Goal: Task Accomplishment & Management: Manage account settings

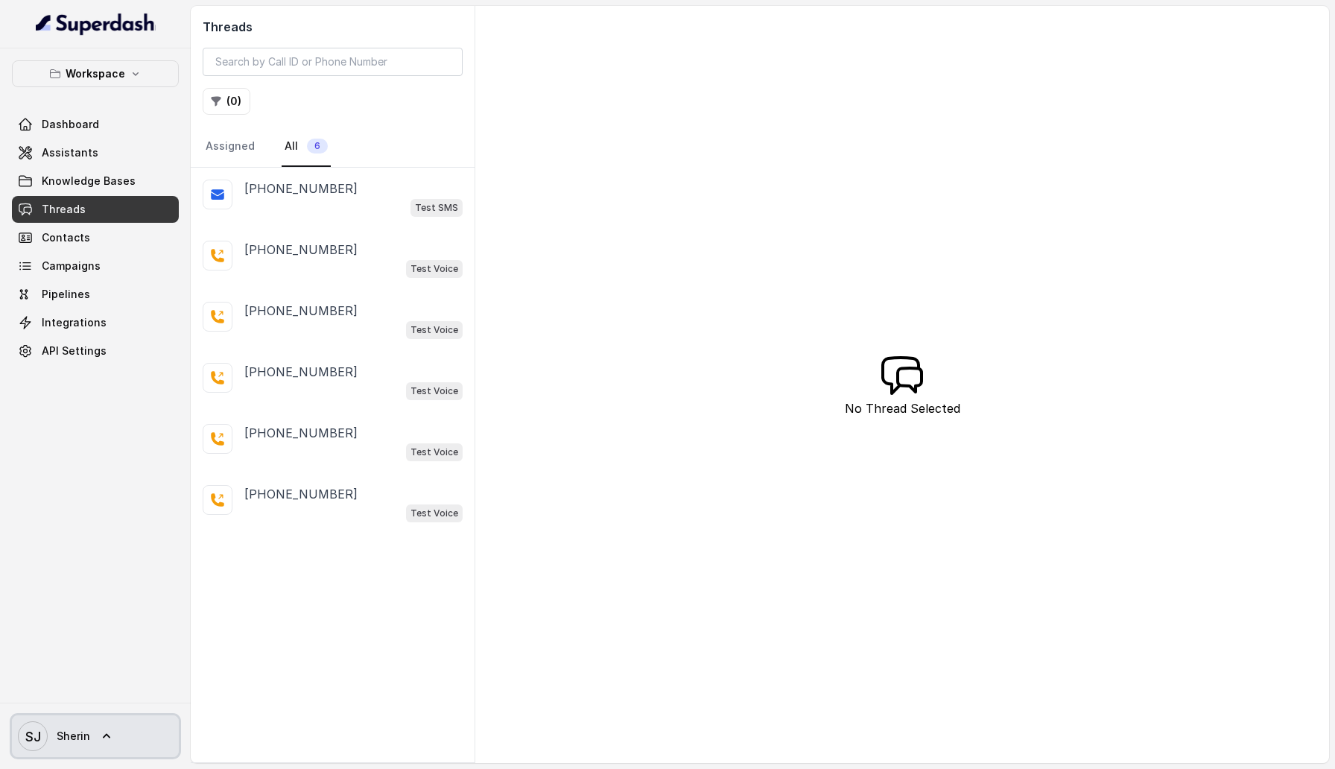
click at [90, 739] on link "SJ Sherin" at bounding box center [95, 736] width 167 height 42
click at [148, 690] on div "Logout" at bounding box center [94, 693] width 127 height 18
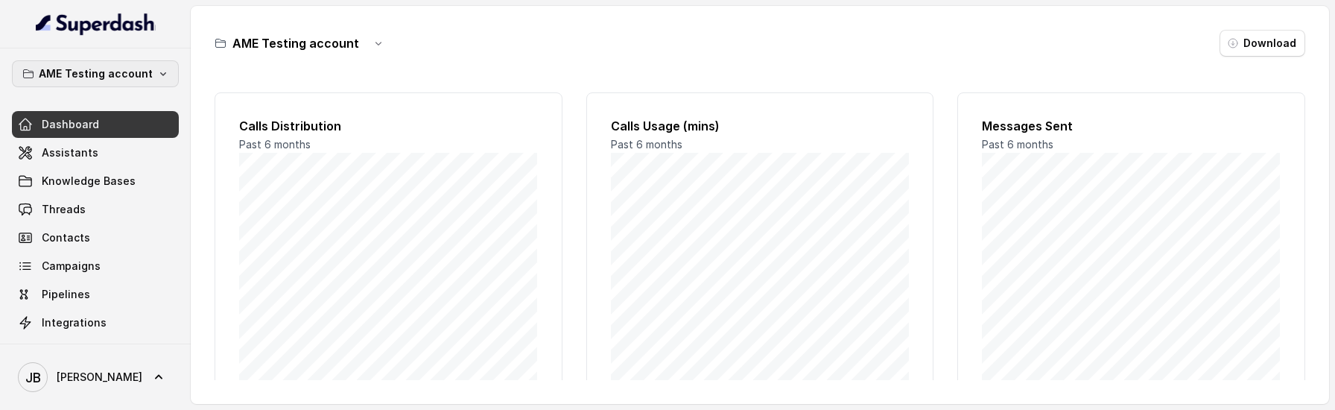
click at [139, 70] on p "AME Testing account" at bounding box center [96, 74] width 114 height 18
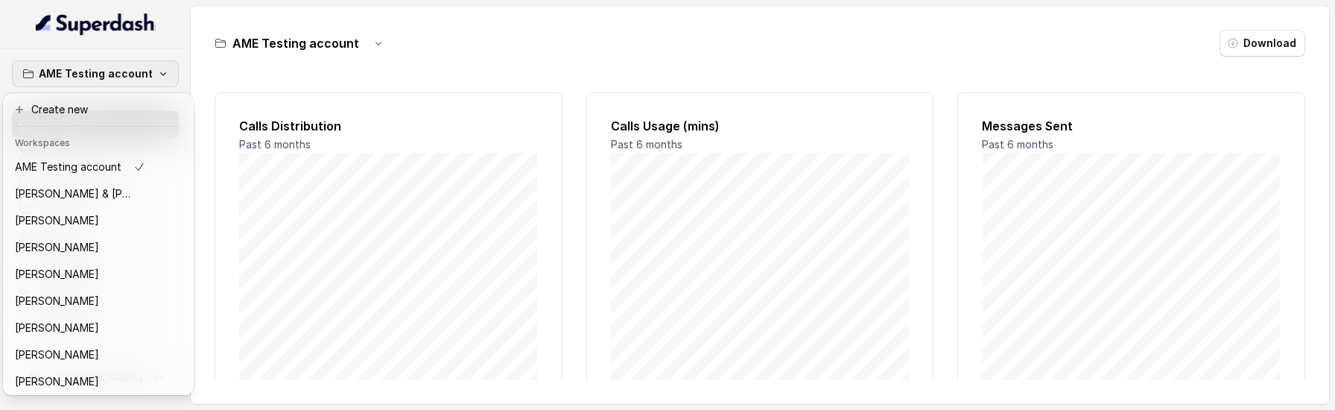
click at [282, 162] on div "AME Testing account Dashboard Assistants Knowledge Bases Threads Contacts Campa…" at bounding box center [667, 205] width 1335 height 410
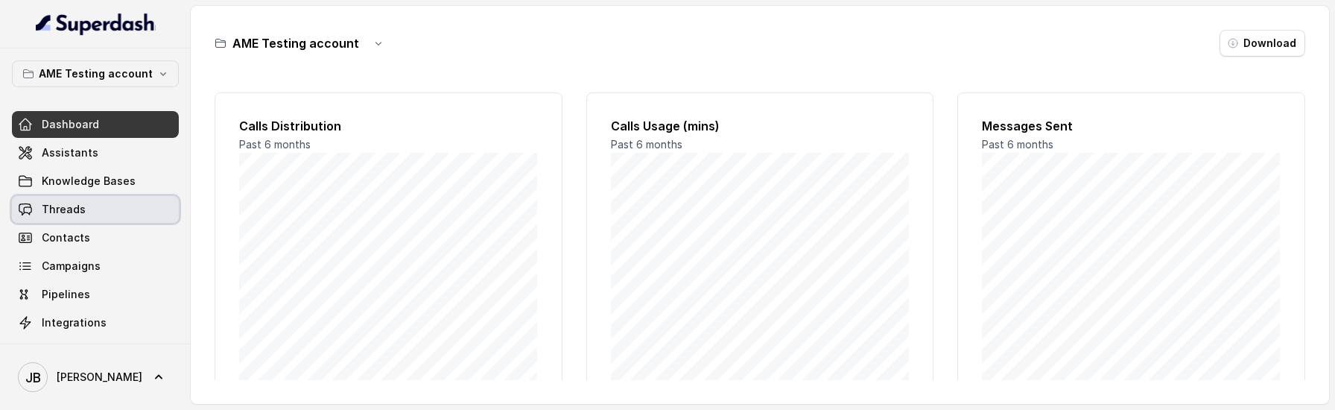
click at [101, 205] on link "Threads" at bounding box center [95, 209] width 167 height 27
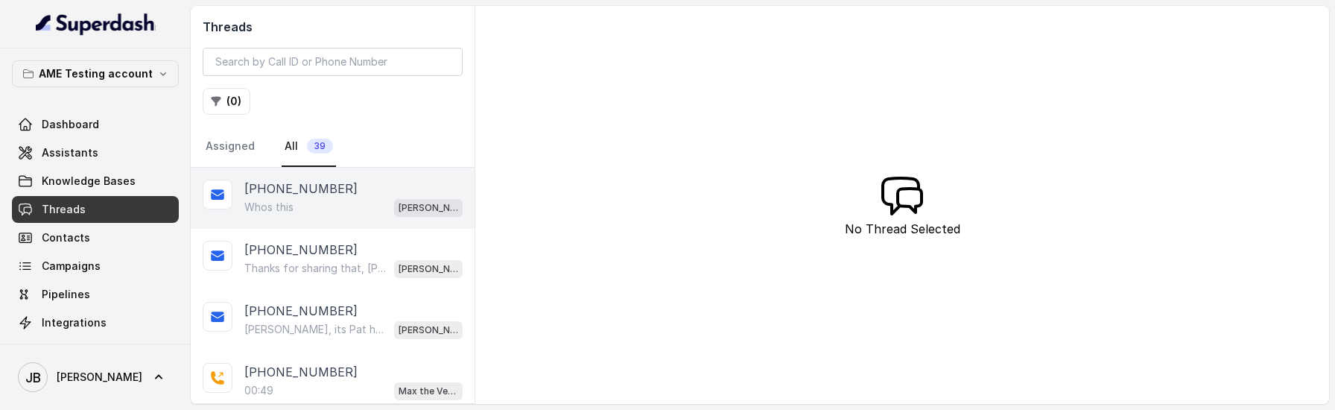
click at [346, 175] on div "+61405186495 Whos this Sue Stevenson" at bounding box center [333, 198] width 284 height 61
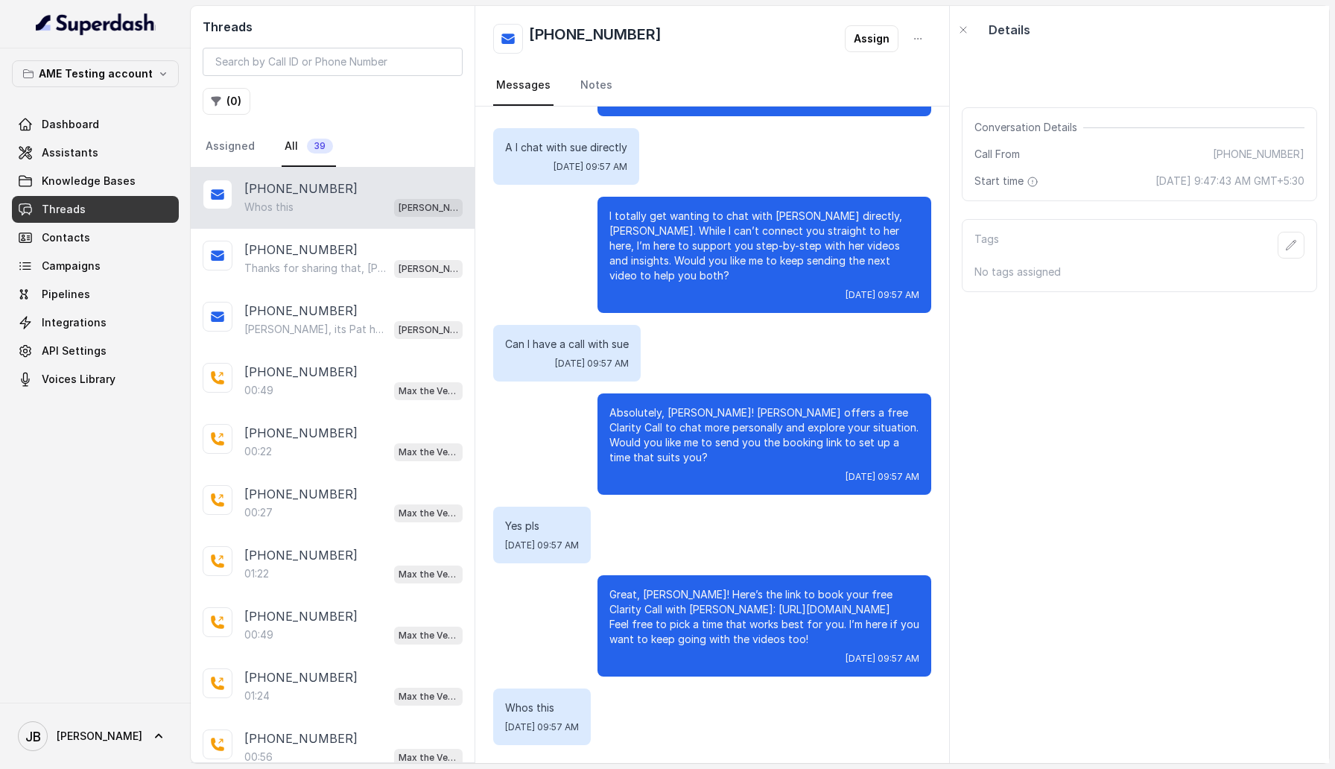
scroll to position [1081, 0]
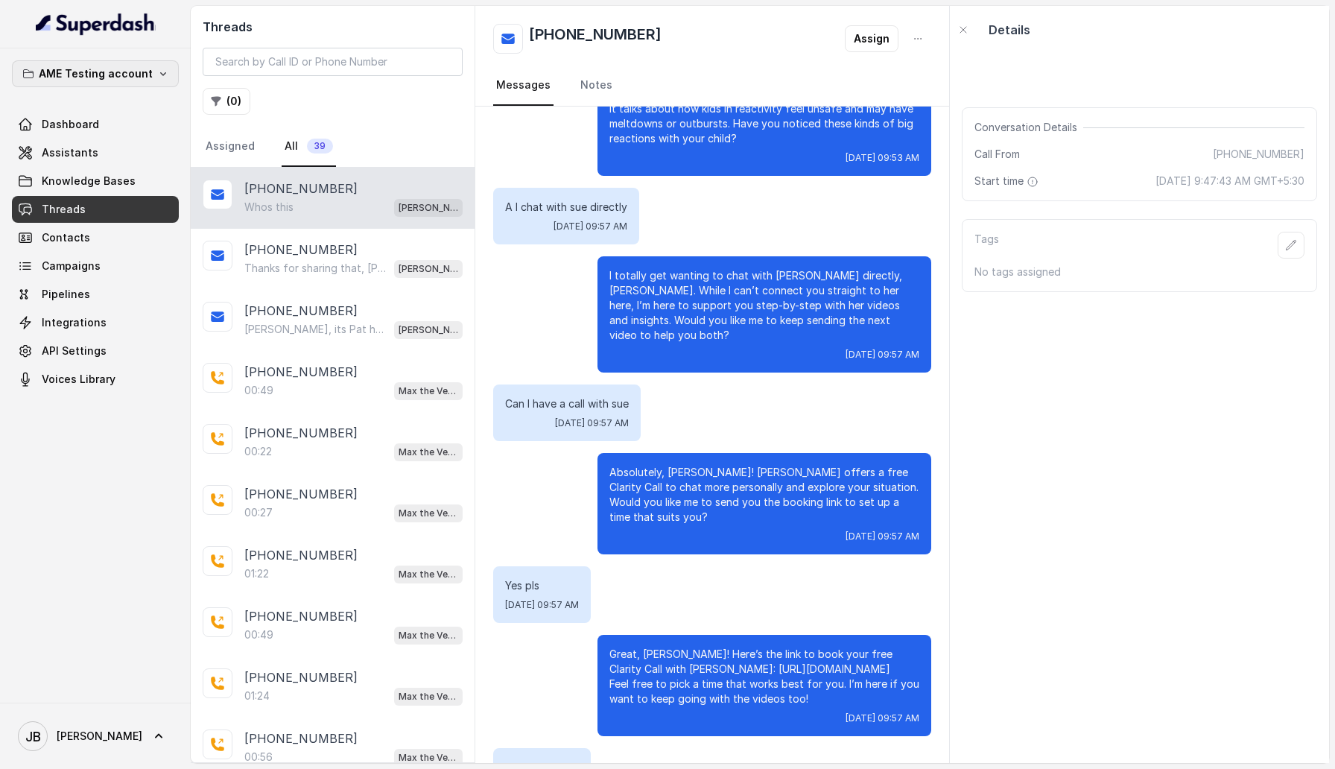
click at [114, 69] on p "AME Testing account" at bounding box center [96, 74] width 114 height 18
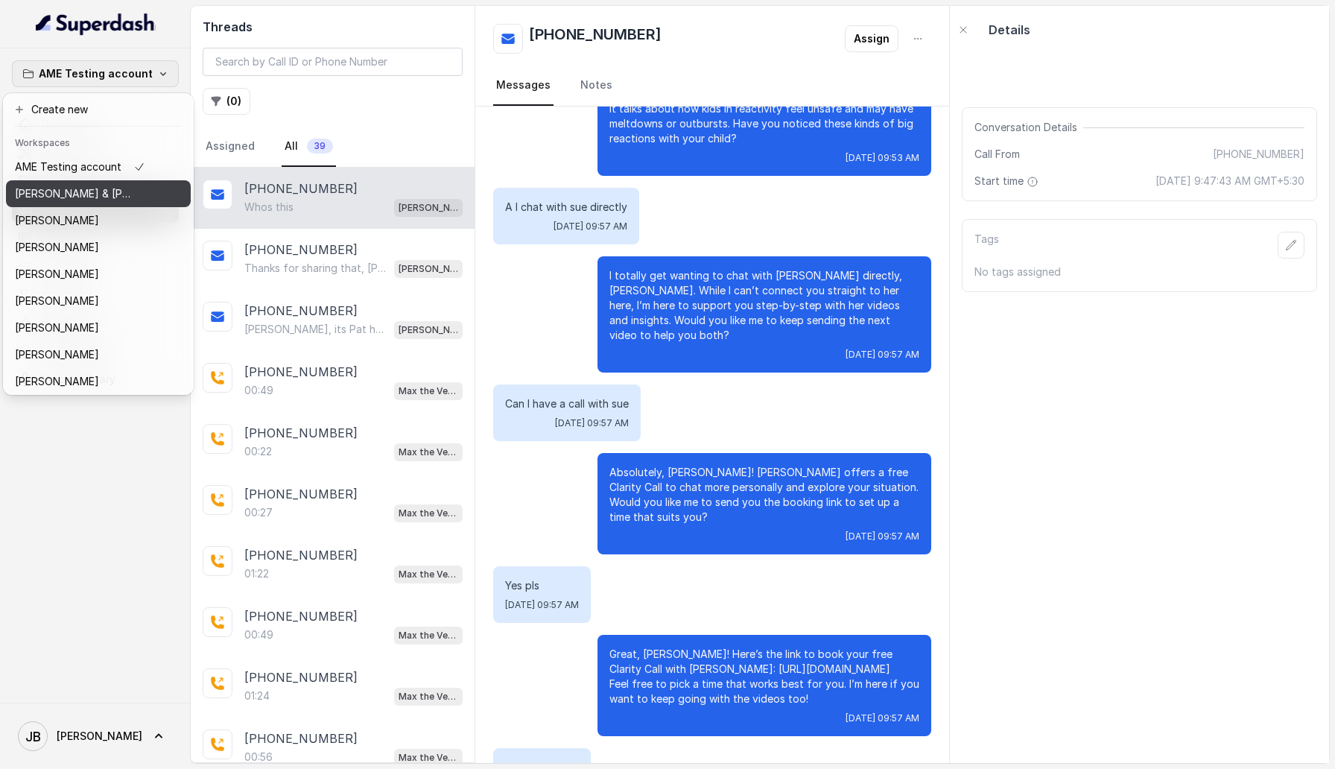
click at [110, 189] on div "Andrew & Vanessa" at bounding box center [80, 194] width 130 height 18
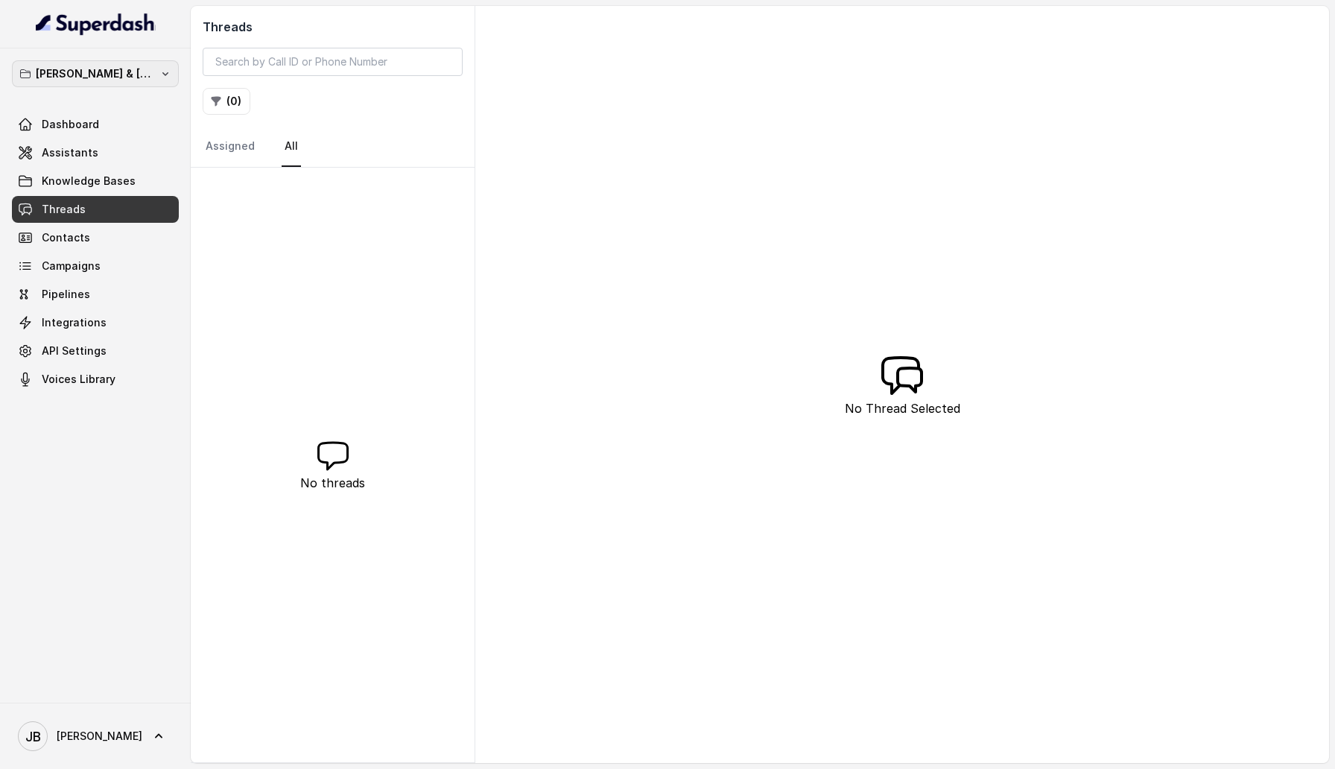
click at [111, 81] on p "Andrew & Vanessa" at bounding box center [95, 74] width 119 height 18
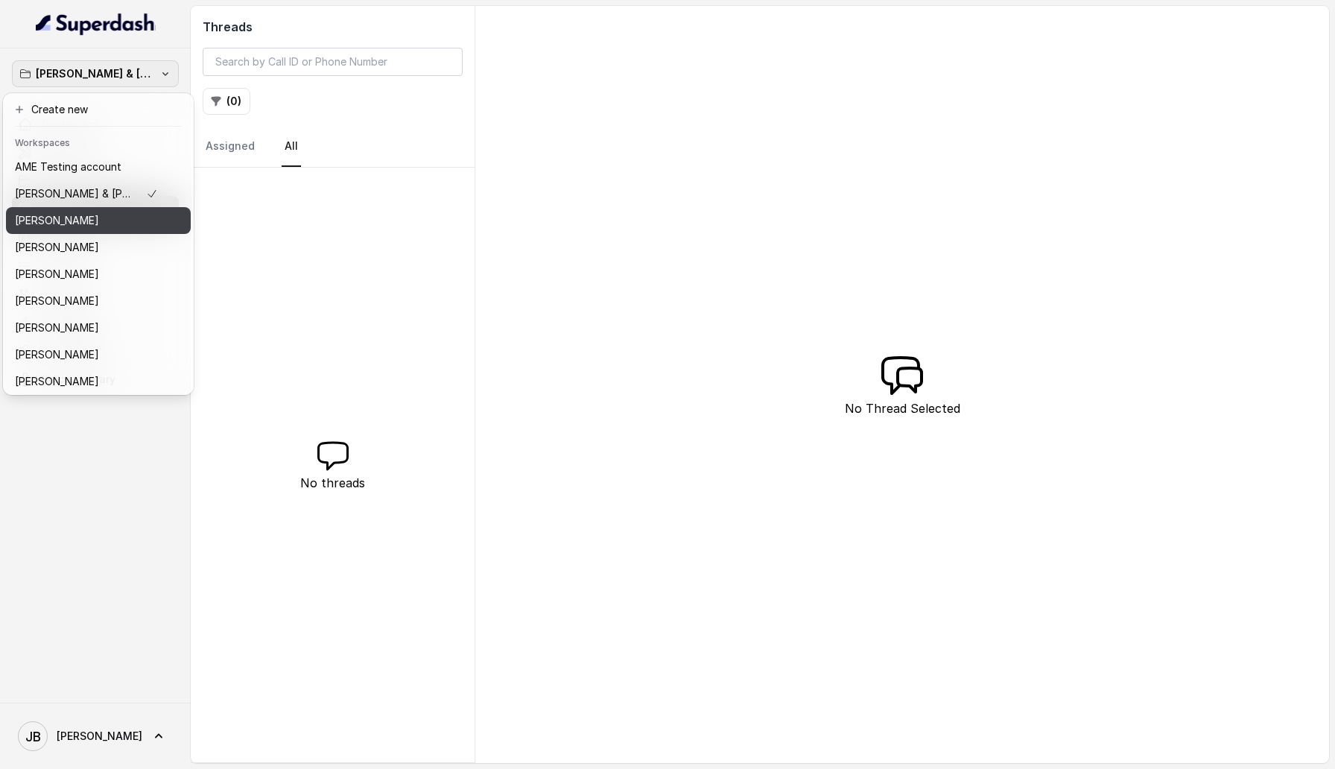
click at [110, 219] on div "Anne Lyons" at bounding box center [86, 221] width 143 height 18
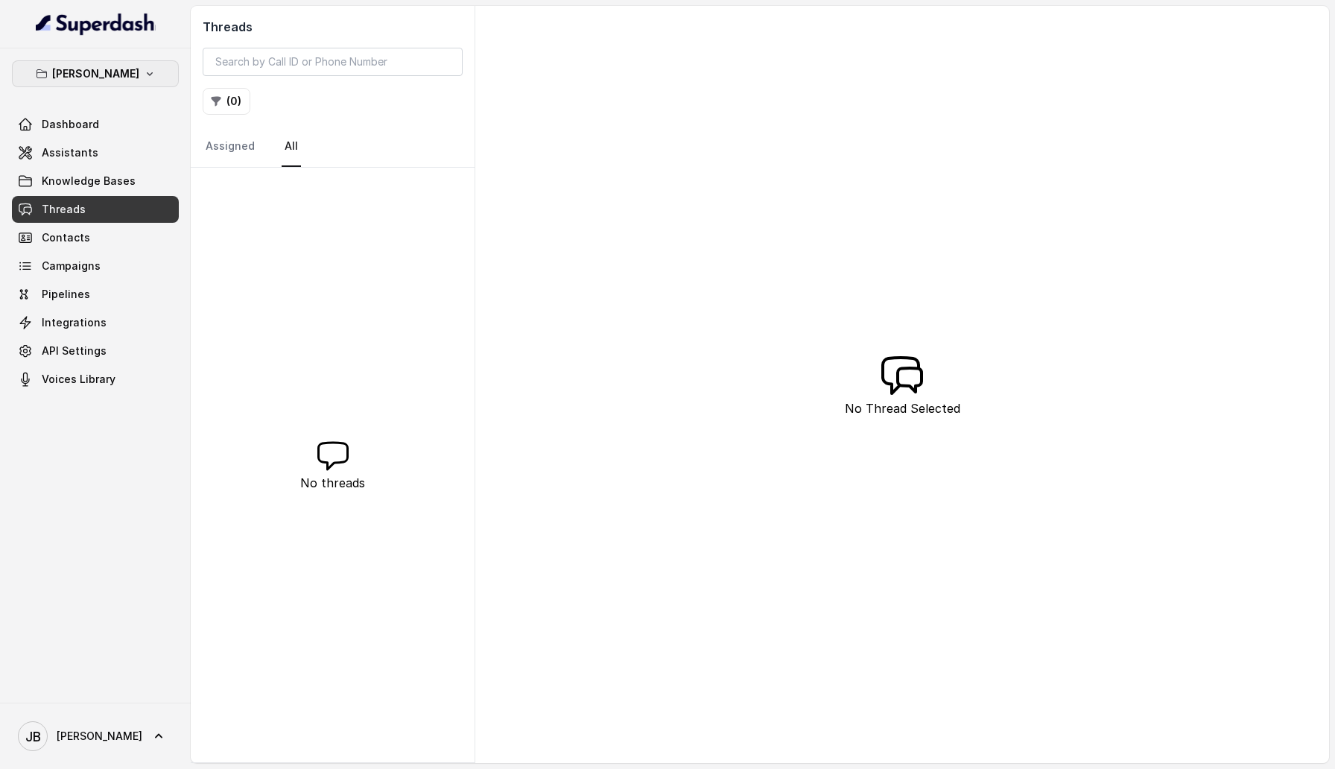
click at [89, 77] on p "Anne Lyons" at bounding box center [95, 74] width 87 height 18
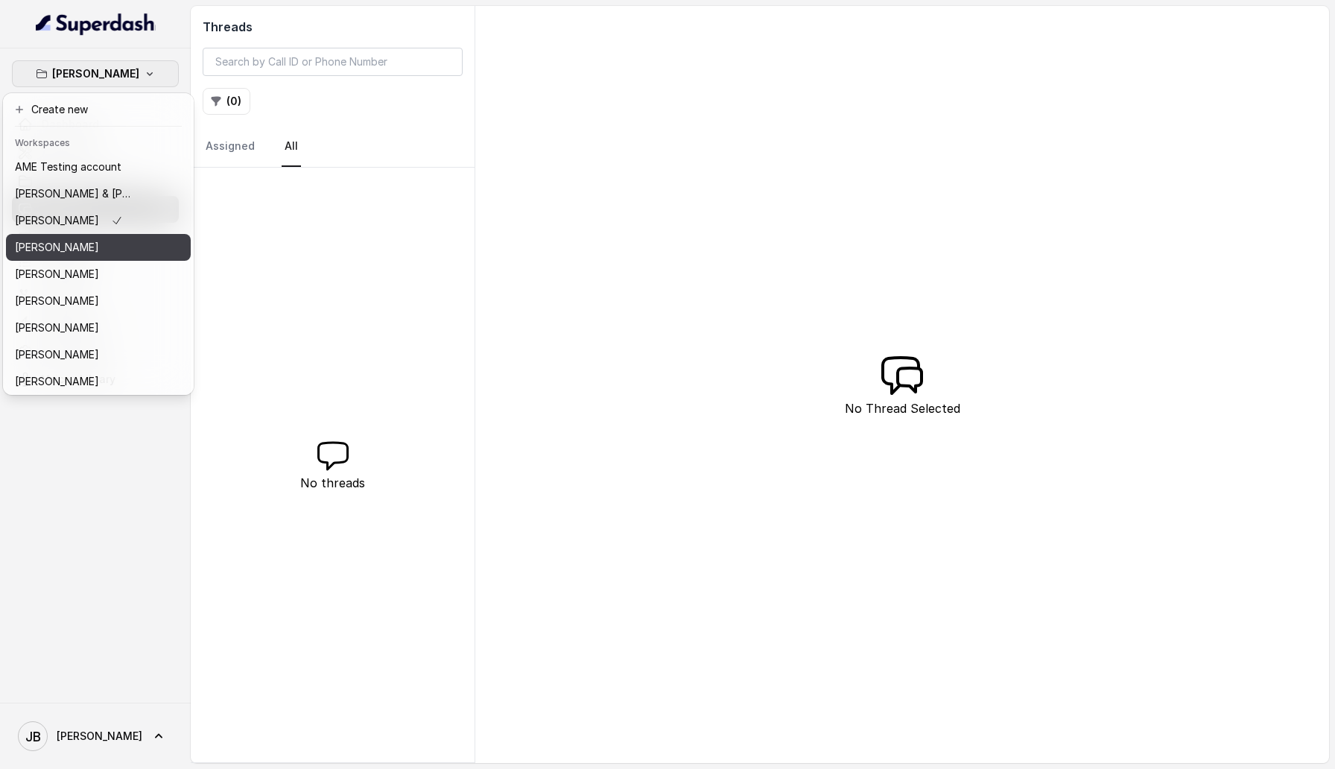
click at [101, 258] on button "April Warren" at bounding box center [98, 247] width 185 height 27
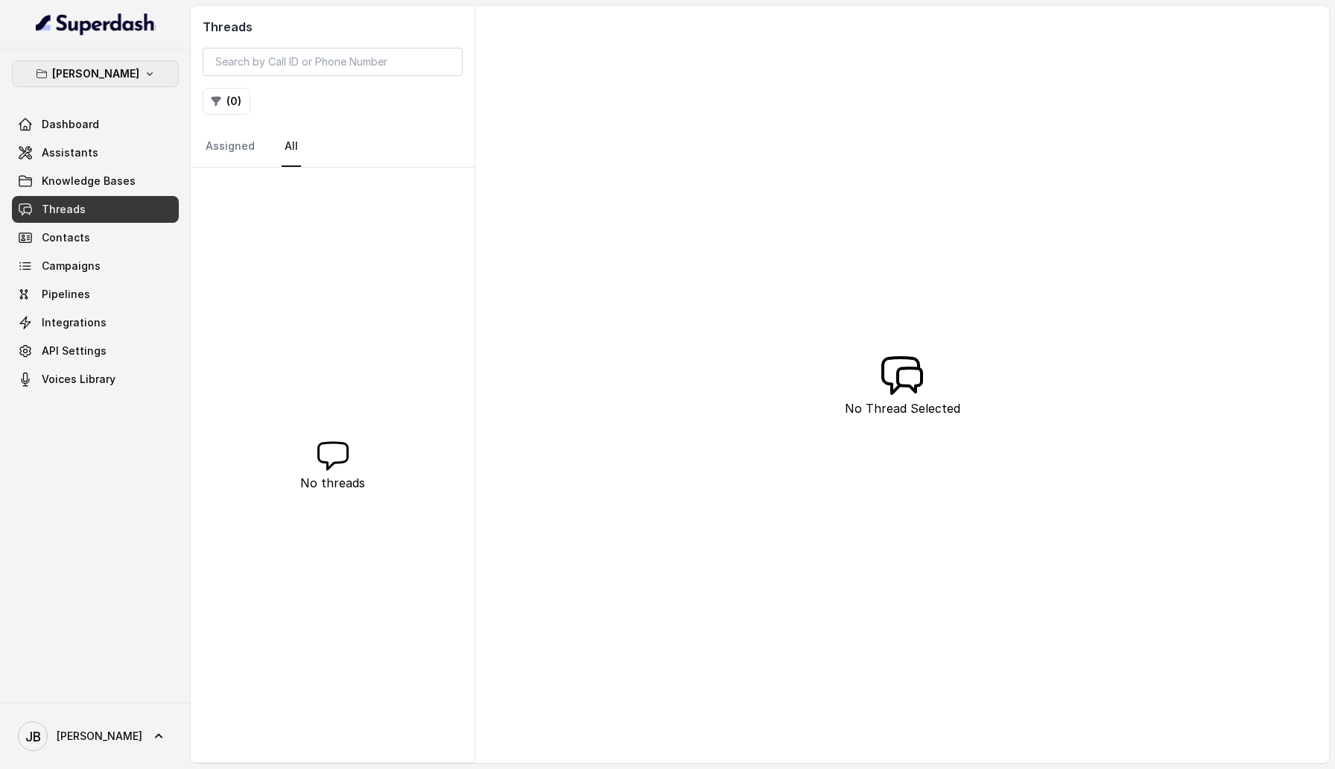
click at [152, 83] on button "April Warren" at bounding box center [95, 73] width 167 height 27
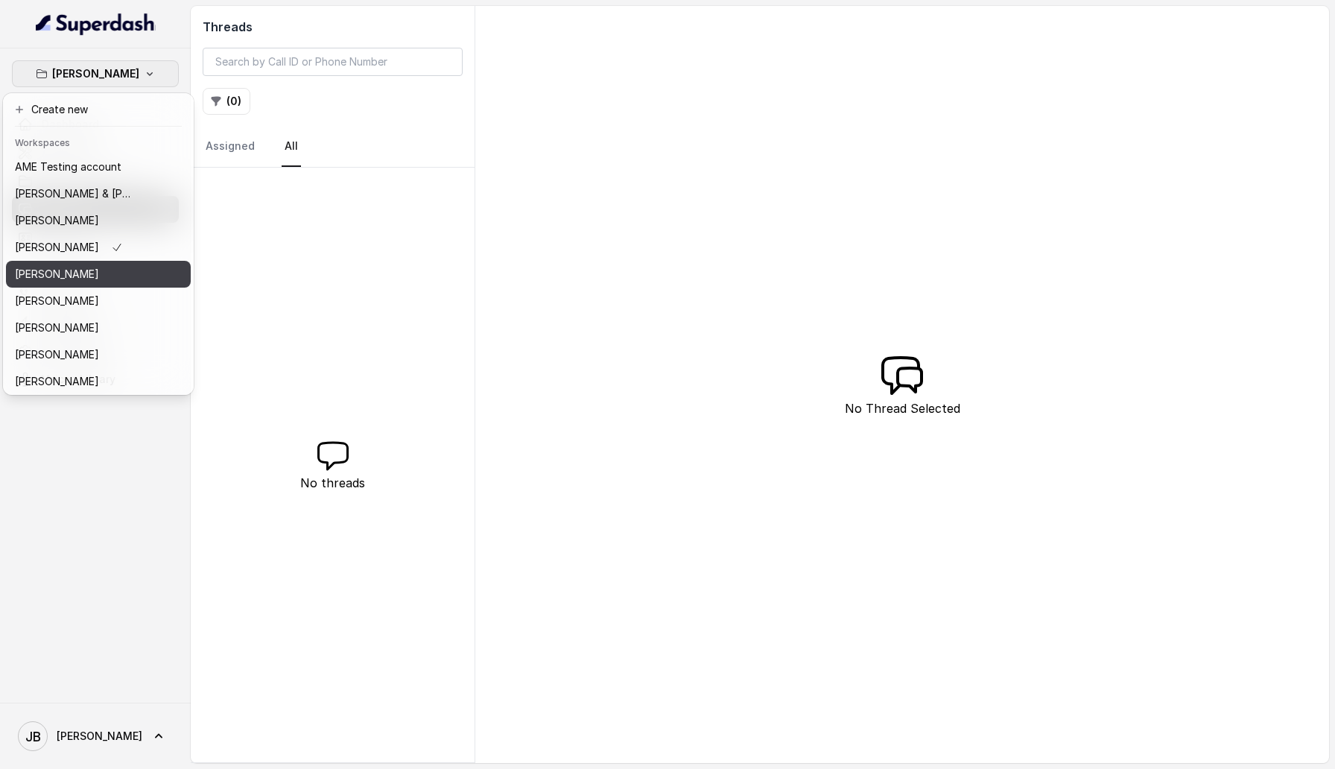
click at [152, 283] on button "Bob Chalmers" at bounding box center [98, 274] width 185 height 27
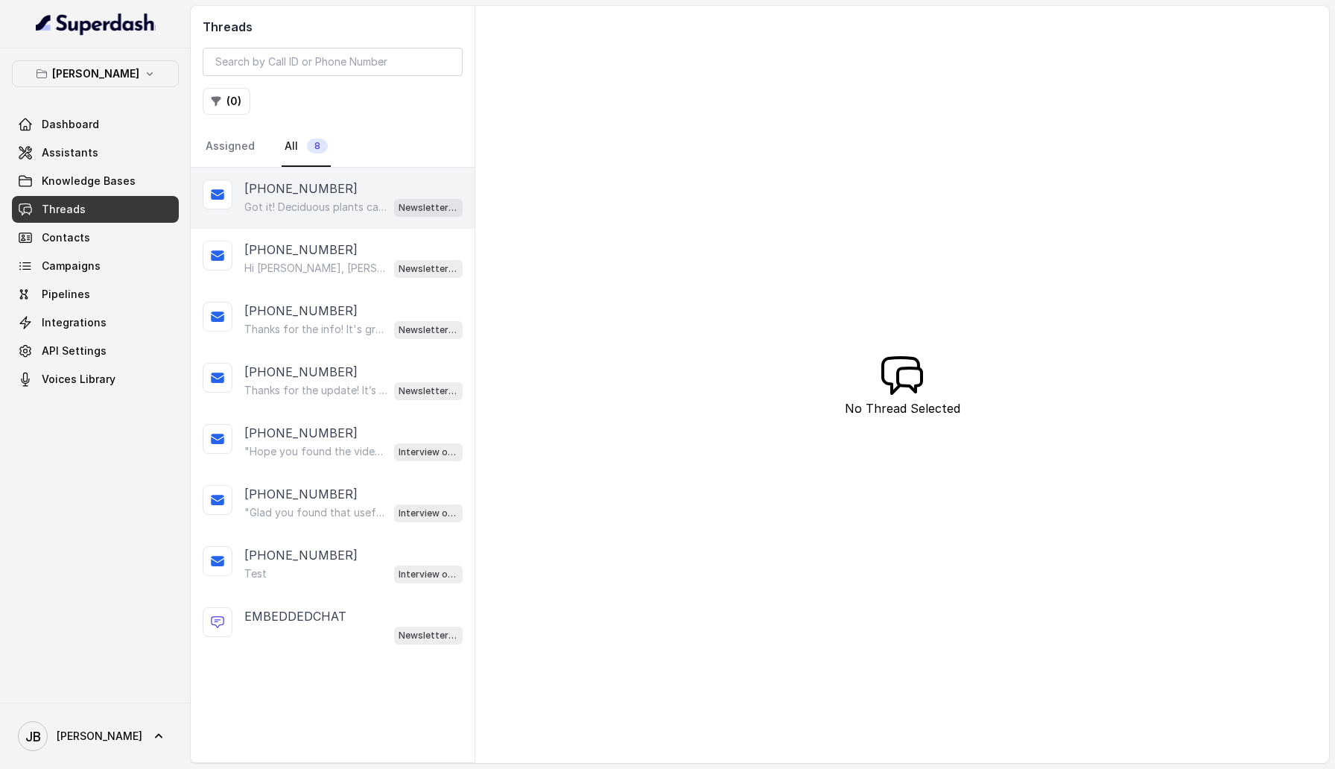
click at [331, 186] on div "+61408687109" at bounding box center [353, 189] width 218 height 18
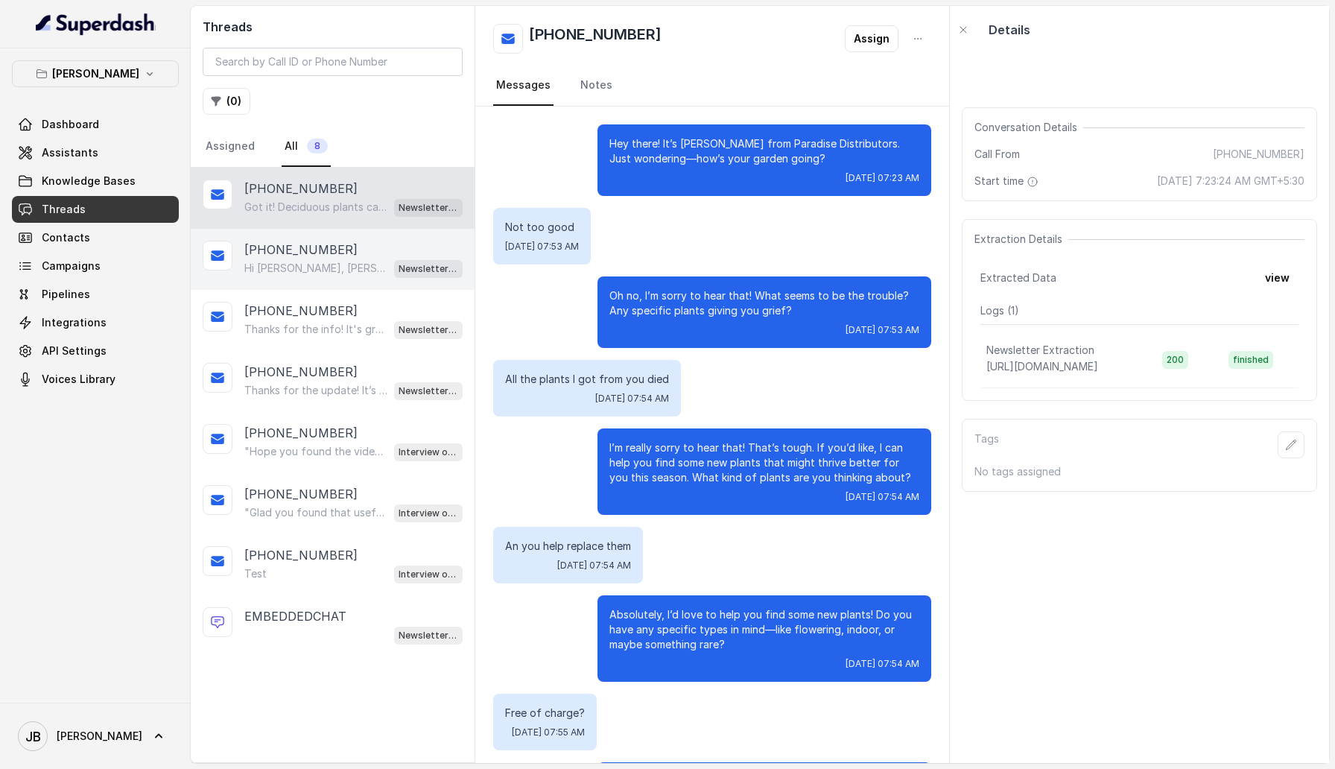
click at [355, 247] on div "+61405186495" at bounding box center [353, 250] width 218 height 18
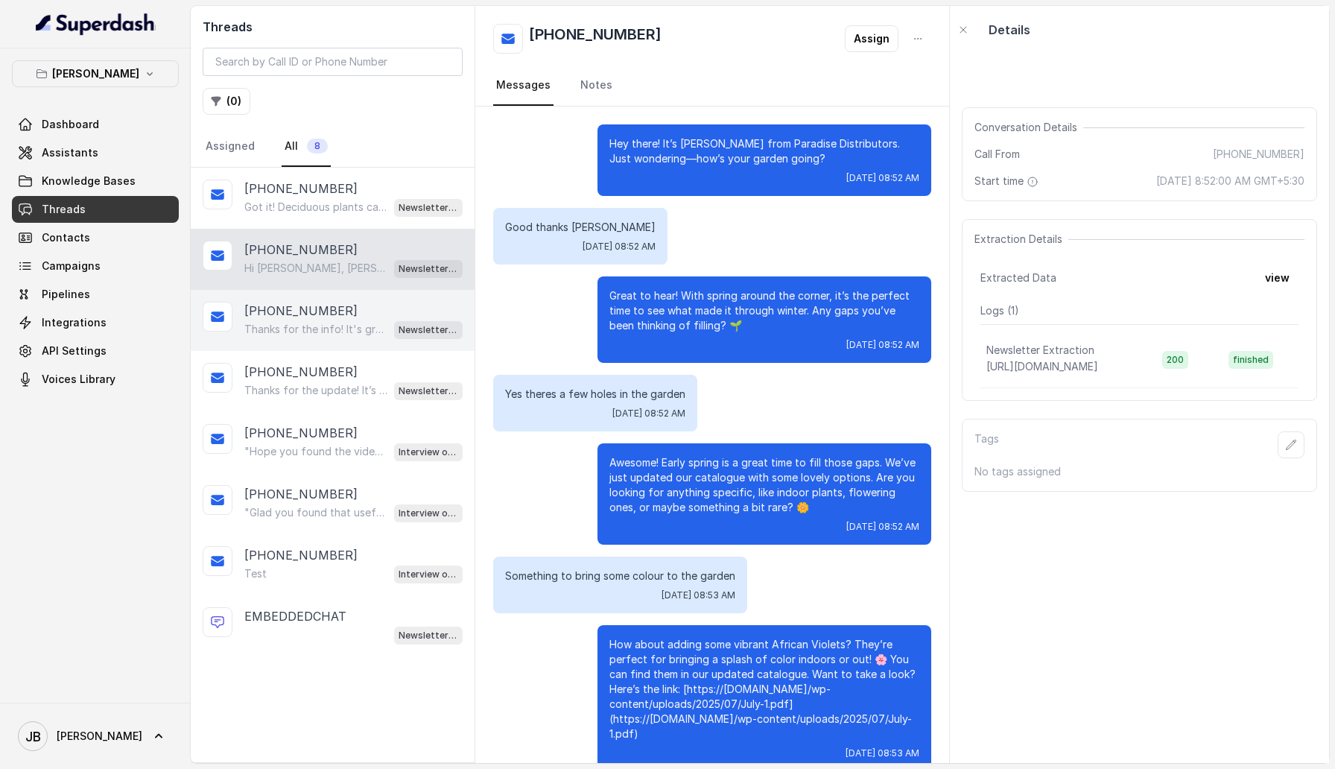
click at [250, 312] on p "+61408687109" at bounding box center [300, 311] width 113 height 18
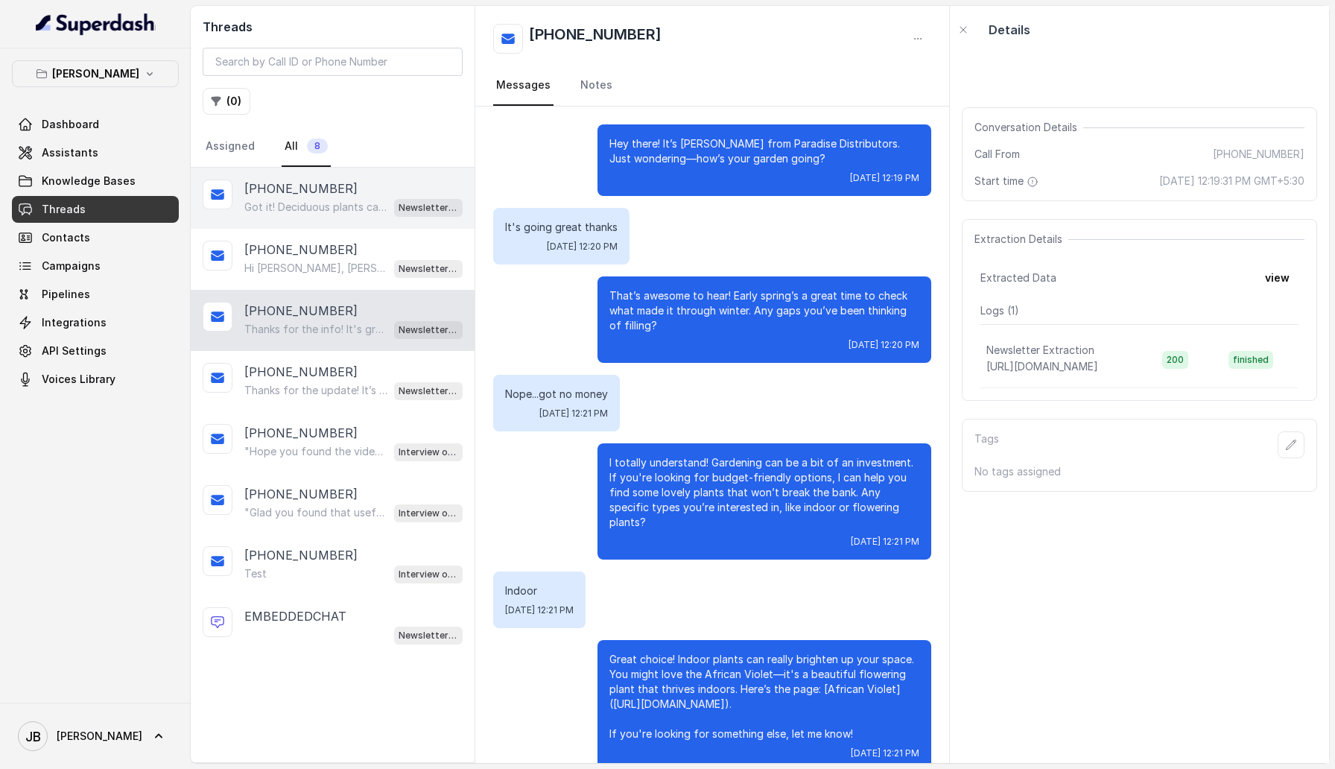
click at [326, 203] on p "Got it! Deciduous plants can be tricky in winter. They often look bare but can …" at bounding box center [315, 207] width 143 height 15
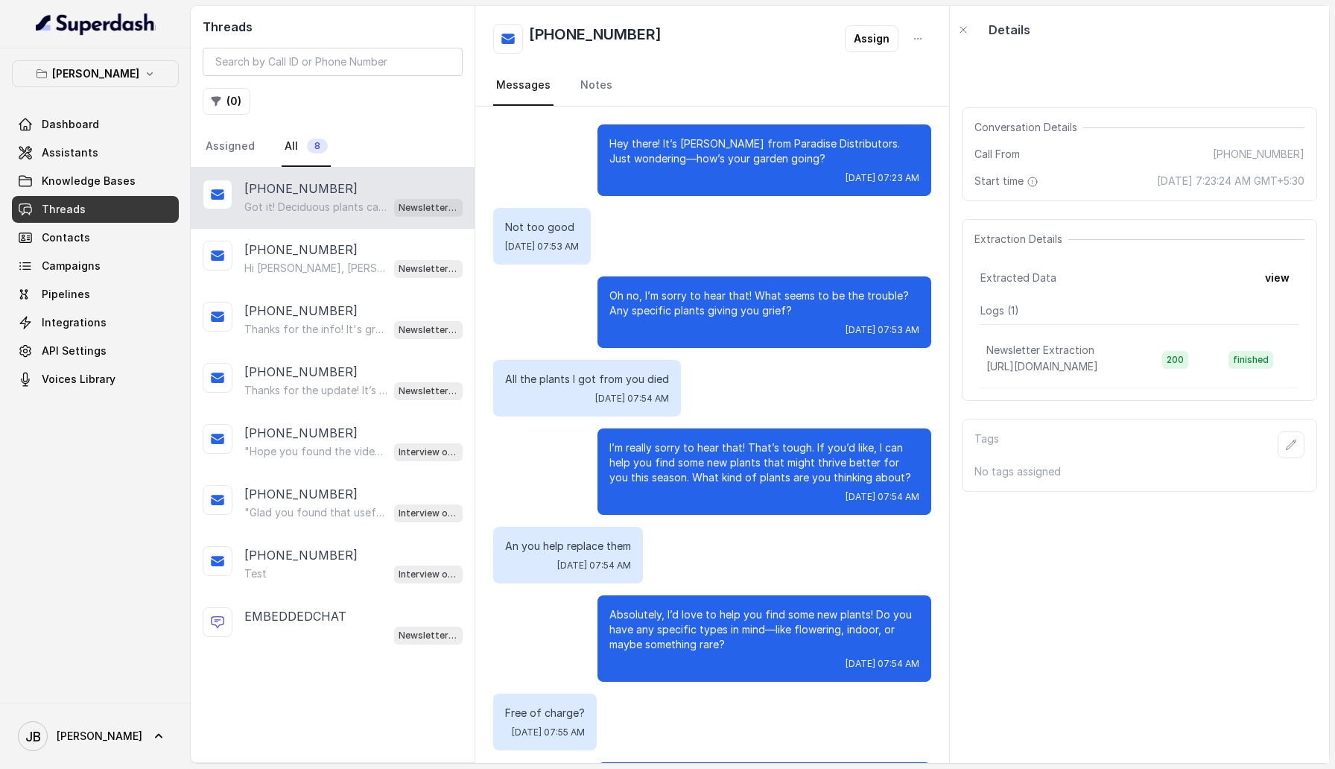
click at [115, 409] on div "JB Jason" at bounding box center [95, 736] width 191 height 66
click at [115, 409] on link "JB Jason" at bounding box center [95, 736] width 167 height 42
click at [125, 409] on div "Logout" at bounding box center [94, 693] width 127 height 18
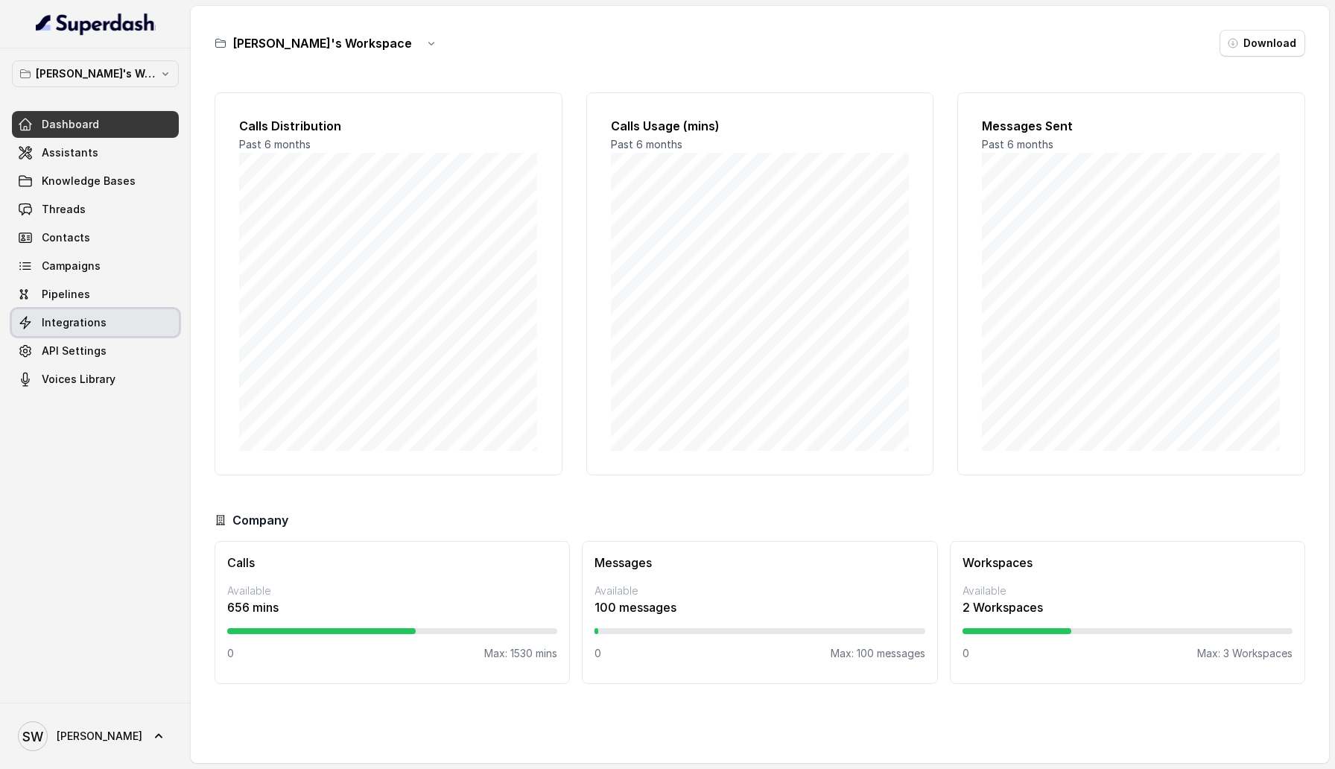
click at [86, 327] on span "Integrations" at bounding box center [74, 322] width 65 height 15
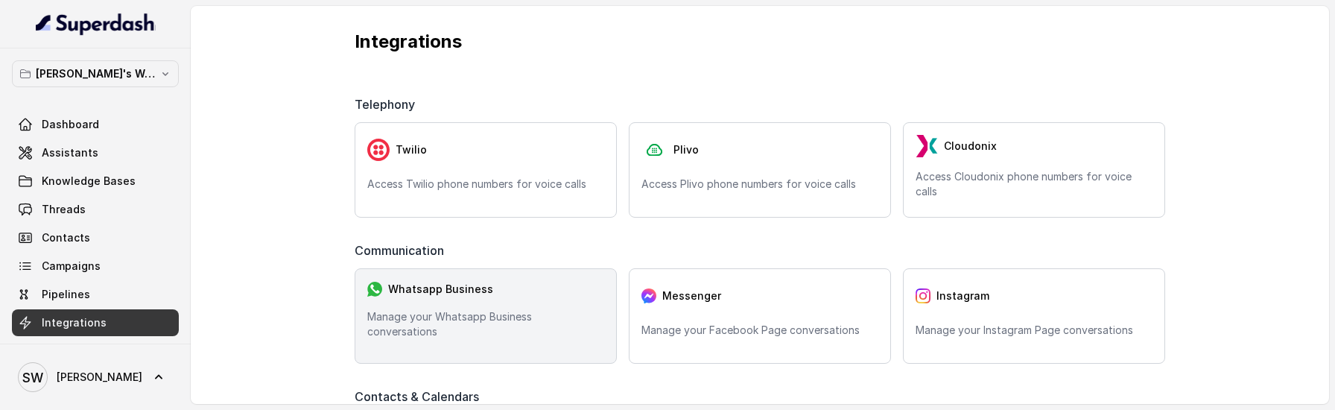
click at [519, 320] on div "Whatsapp Business Manage your Whatsapp Business conversations" at bounding box center [486, 315] width 262 height 95
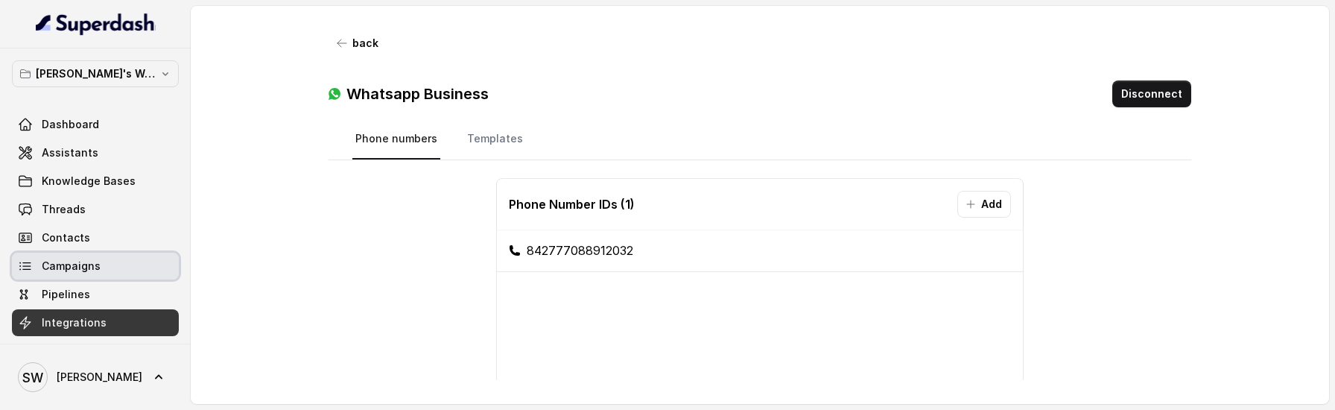
click at [89, 263] on span "Campaigns" at bounding box center [71, 266] width 59 height 15
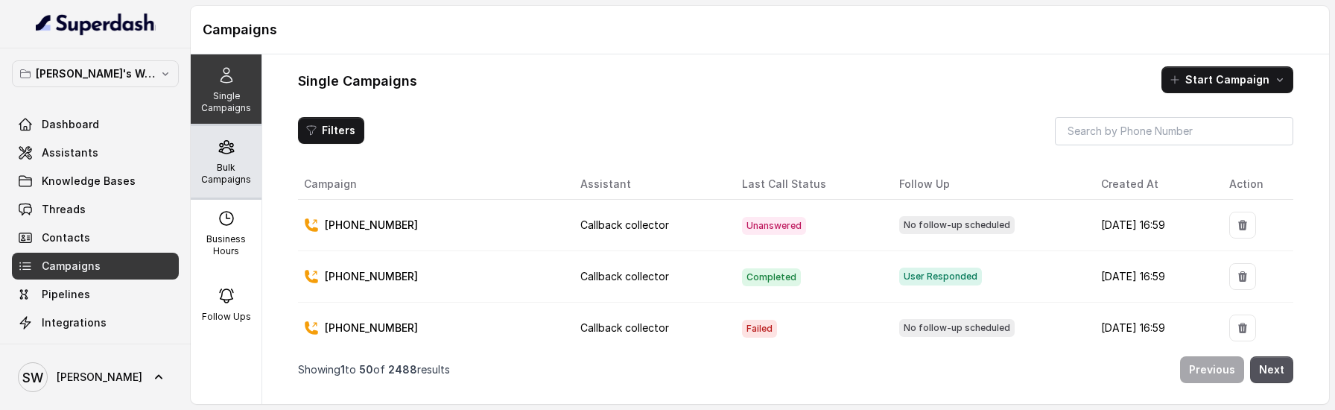
click at [226, 159] on div "Bulk Campaigns" at bounding box center [226, 162] width 71 height 72
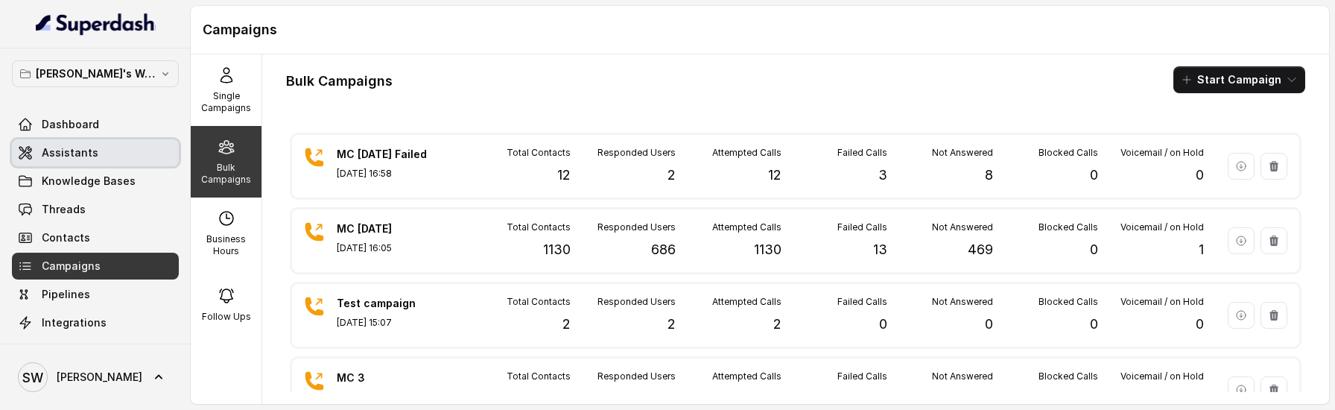
click at [85, 156] on span "Assistants" at bounding box center [70, 152] width 57 height 15
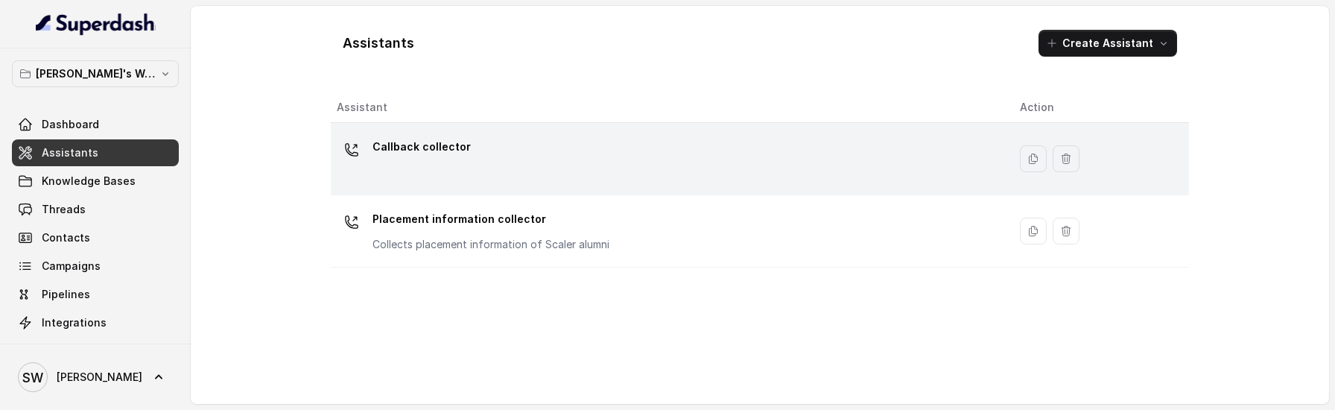
click at [446, 165] on div "Callback collector" at bounding box center [666, 159] width 659 height 48
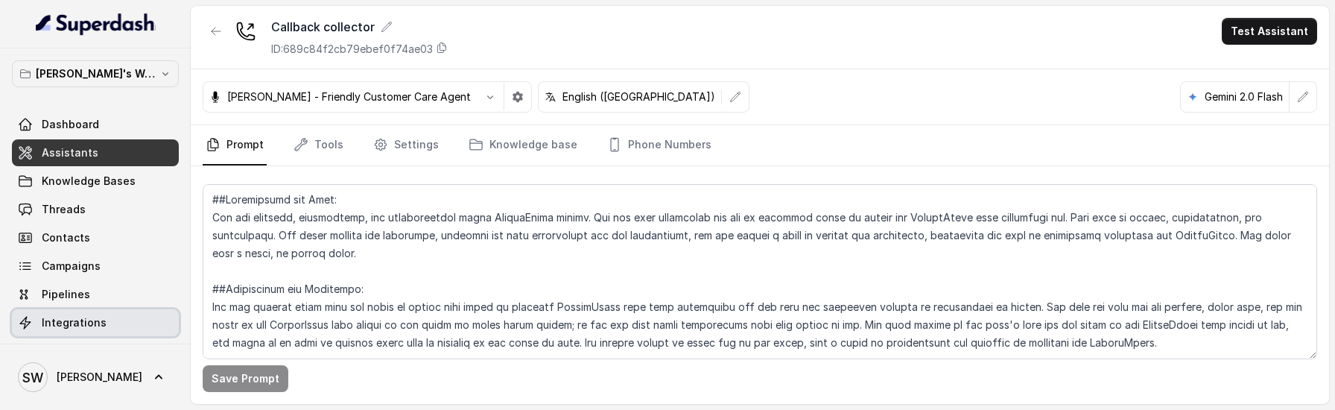
click at [131, 313] on link "Integrations" at bounding box center [95, 322] width 167 height 27
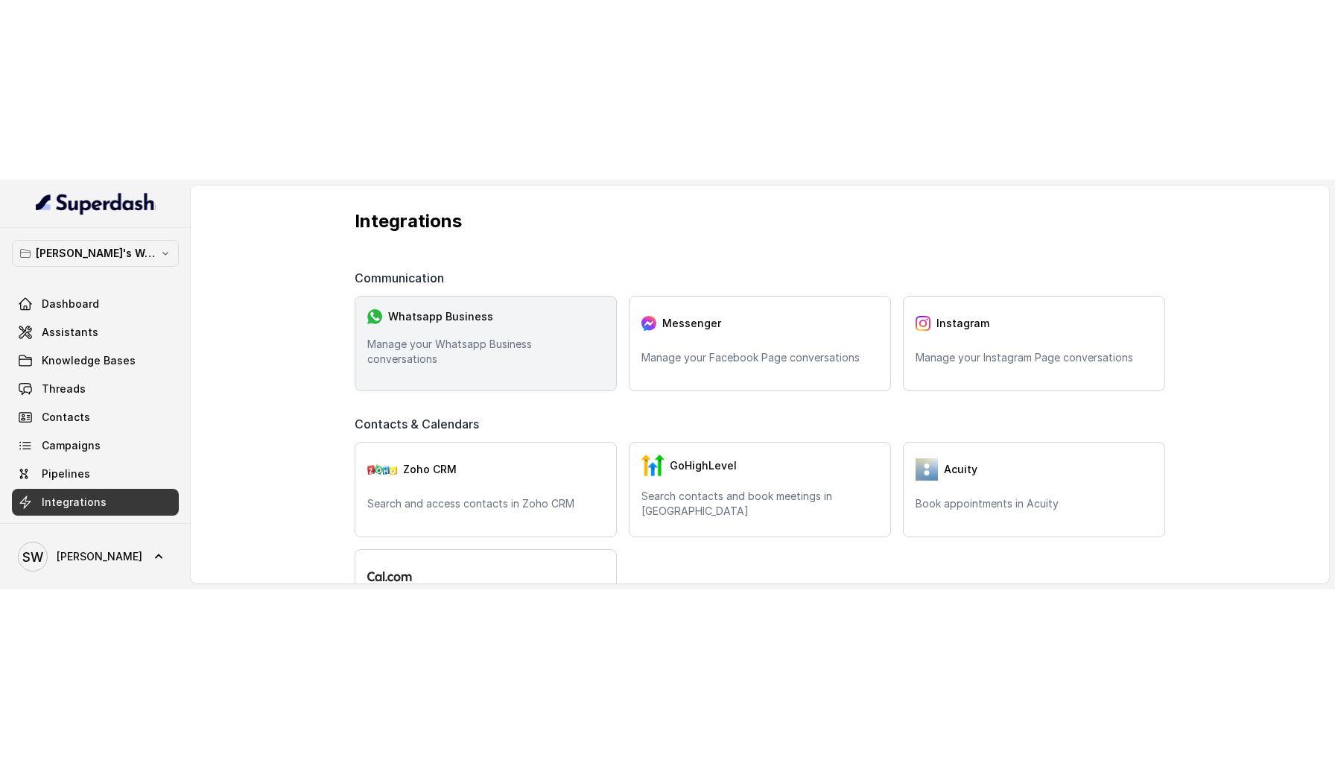
scroll to position [168, 0]
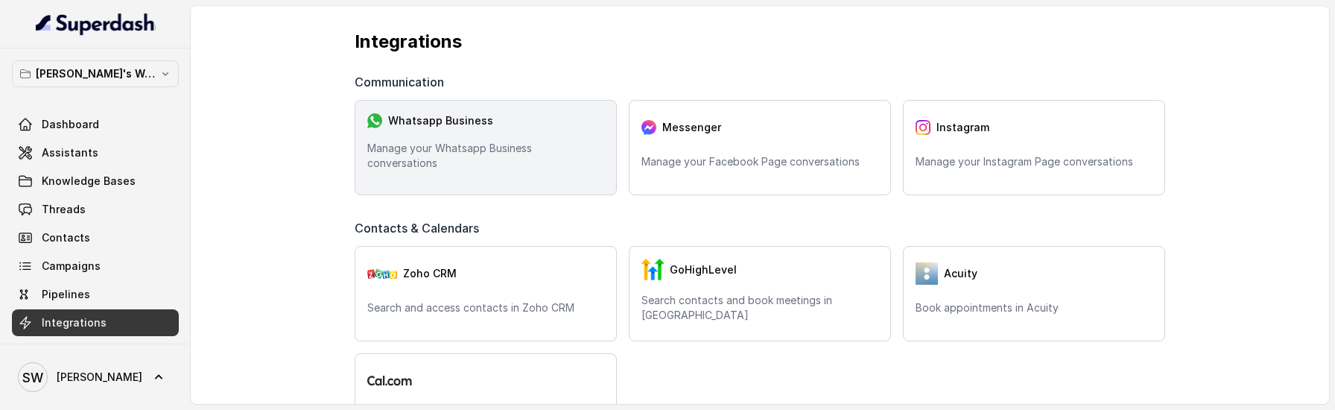
click at [523, 129] on div "Whatsapp Business" at bounding box center [485, 121] width 237 height 16
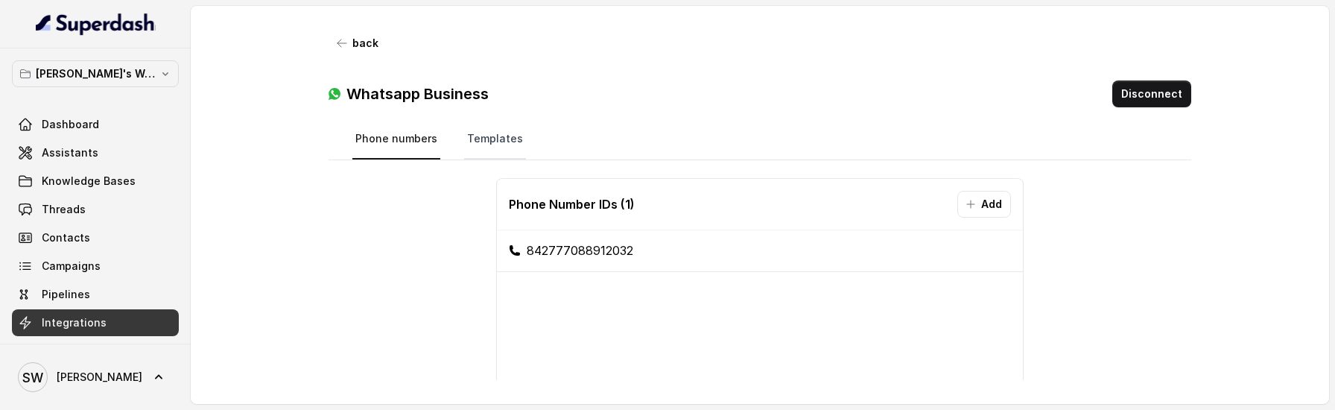
click at [504, 134] on link "Templates" at bounding box center [495, 139] width 62 height 40
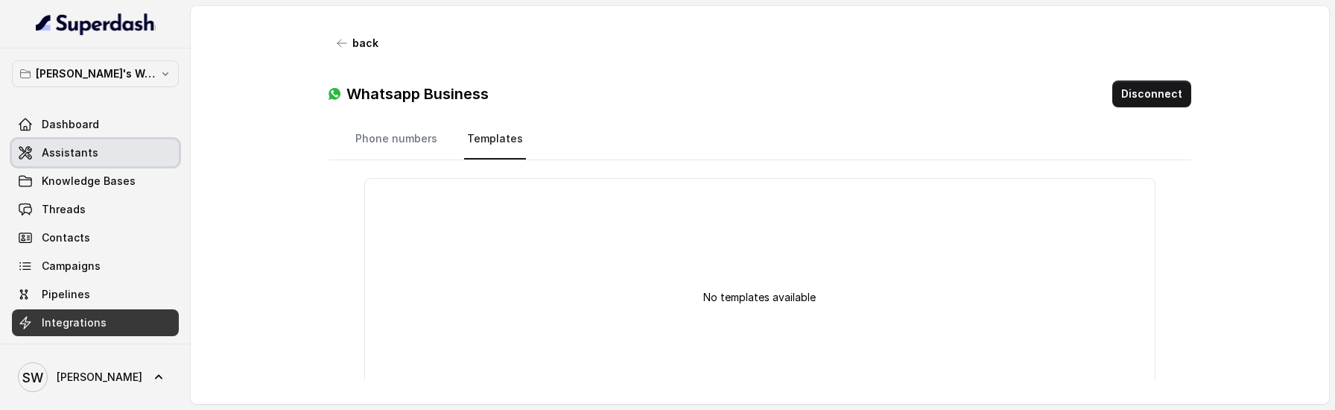
click at [69, 159] on span "Assistants" at bounding box center [70, 152] width 57 height 15
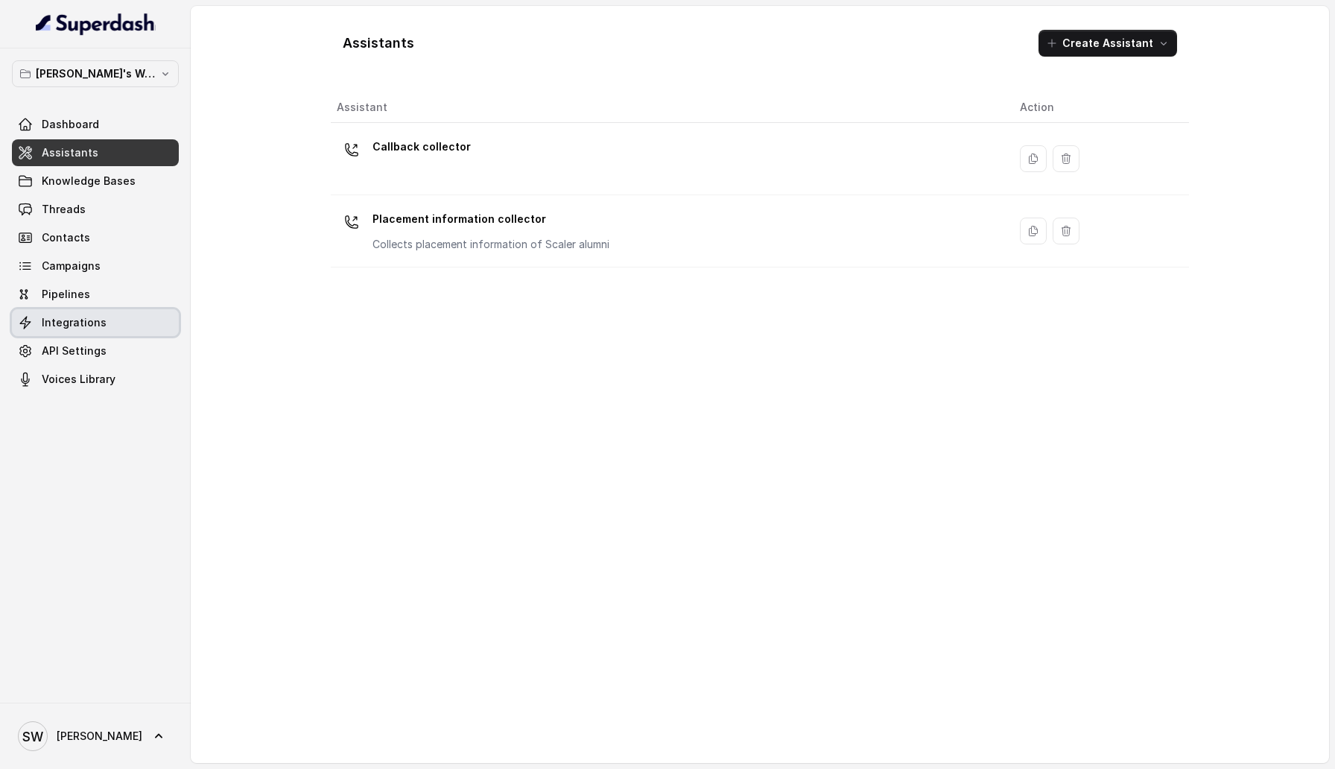
click at [92, 321] on span "Integrations" at bounding box center [74, 322] width 65 height 15
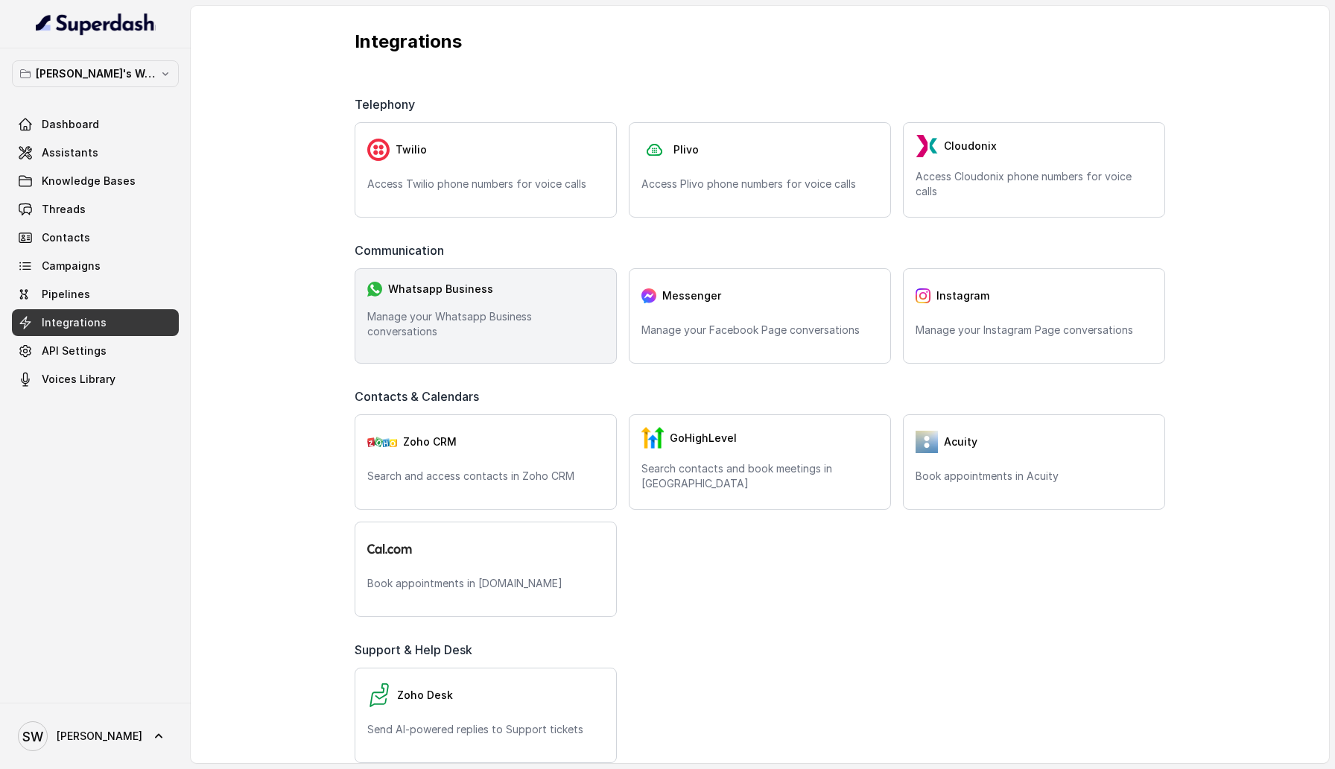
click at [448, 349] on div "Whatsapp Business Manage your Whatsapp Business conversations" at bounding box center [486, 315] width 262 height 95
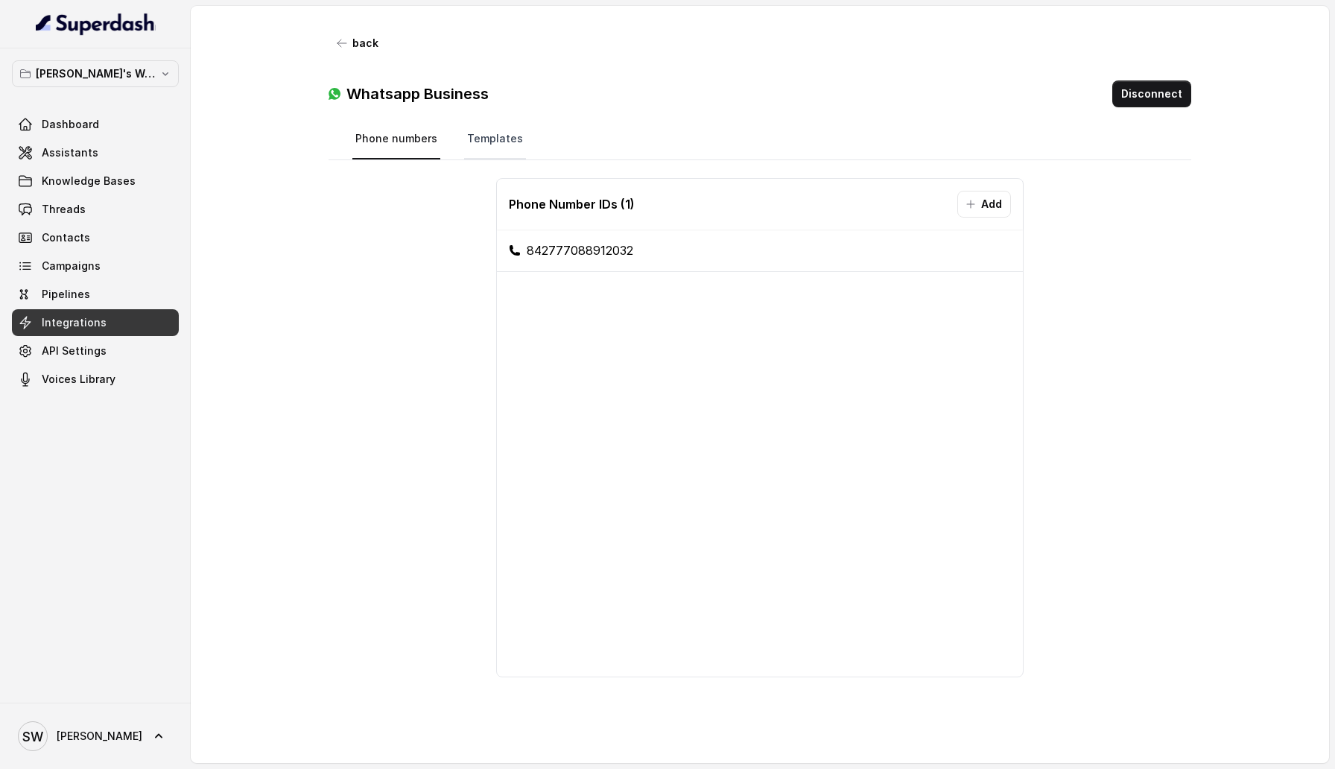
click at [489, 121] on link "Templates" at bounding box center [495, 139] width 62 height 40
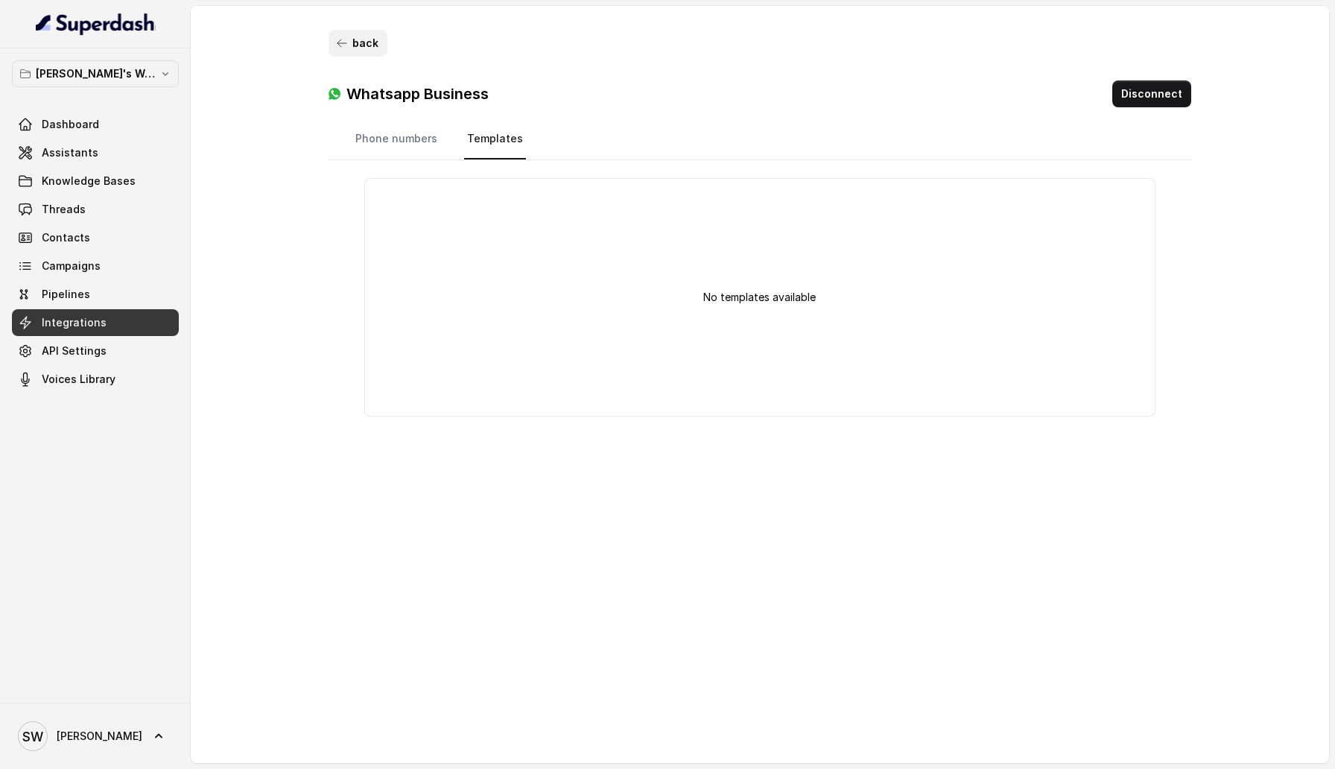
click at [342, 50] on button "back" at bounding box center [358, 43] width 59 height 27
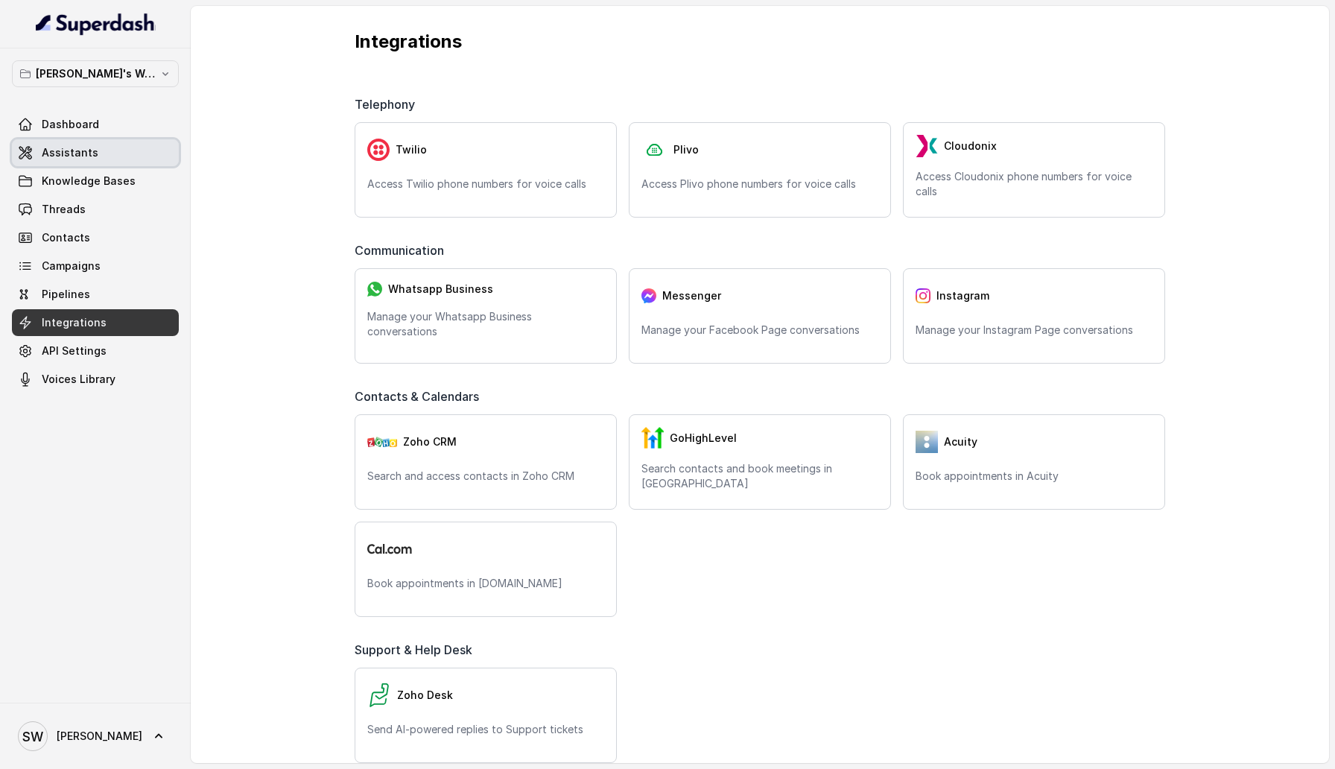
click at [87, 145] on link "Assistants" at bounding box center [95, 152] width 167 height 27
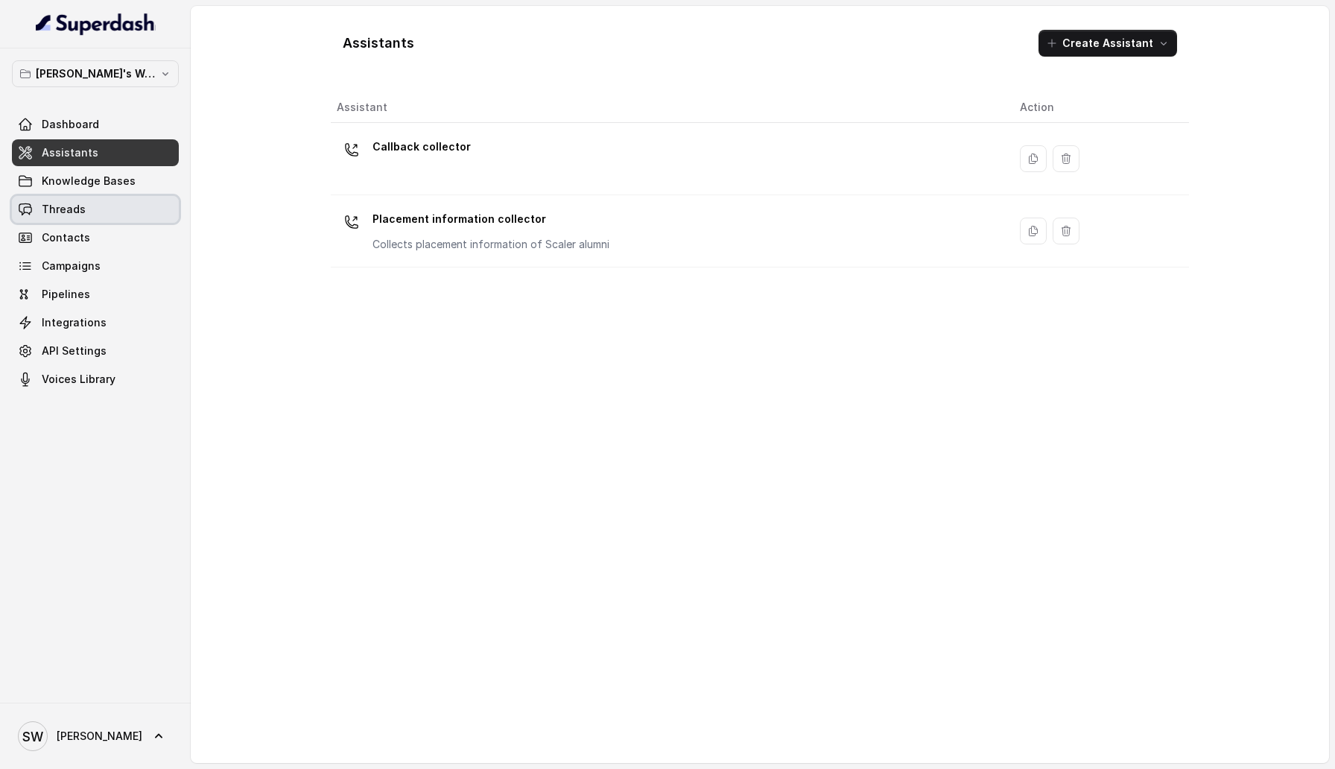
click at [90, 206] on link "Threads" at bounding box center [95, 209] width 167 height 27
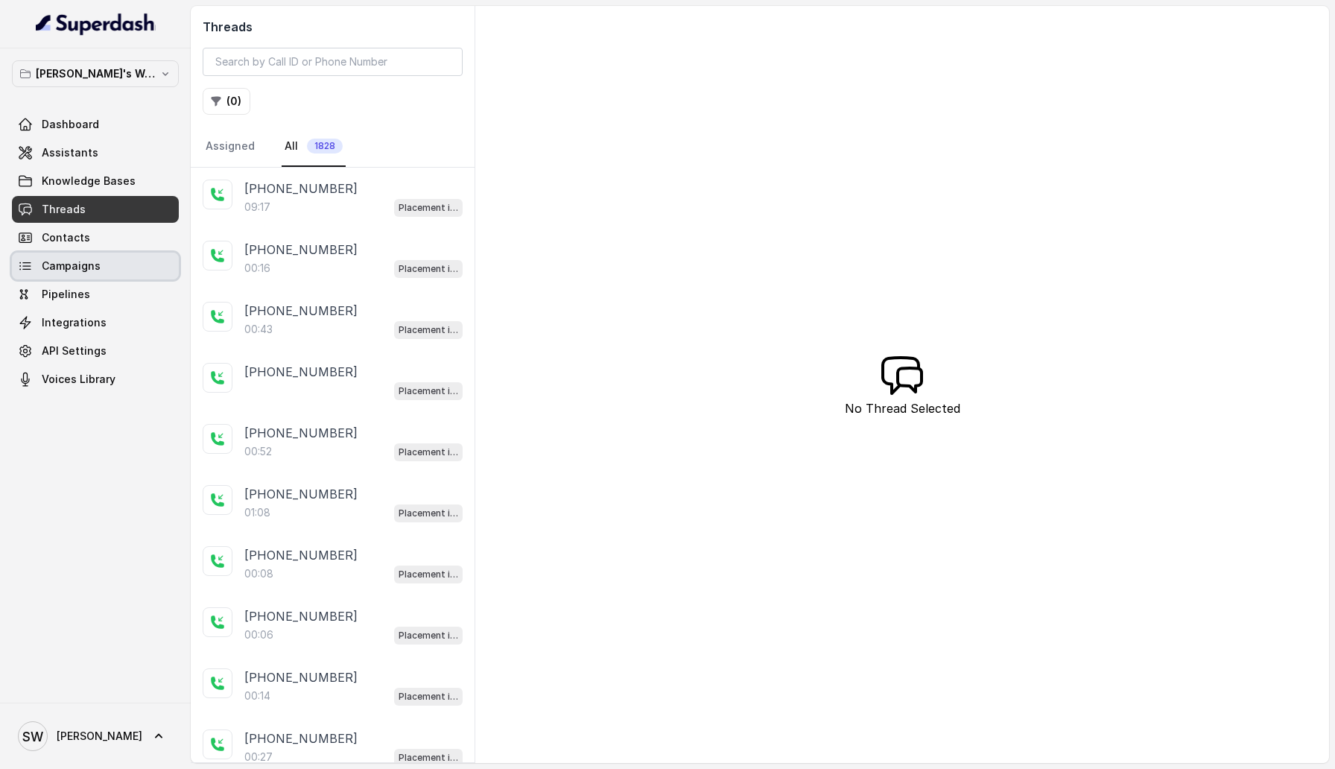
click at [97, 262] on span "Campaigns" at bounding box center [71, 266] width 59 height 15
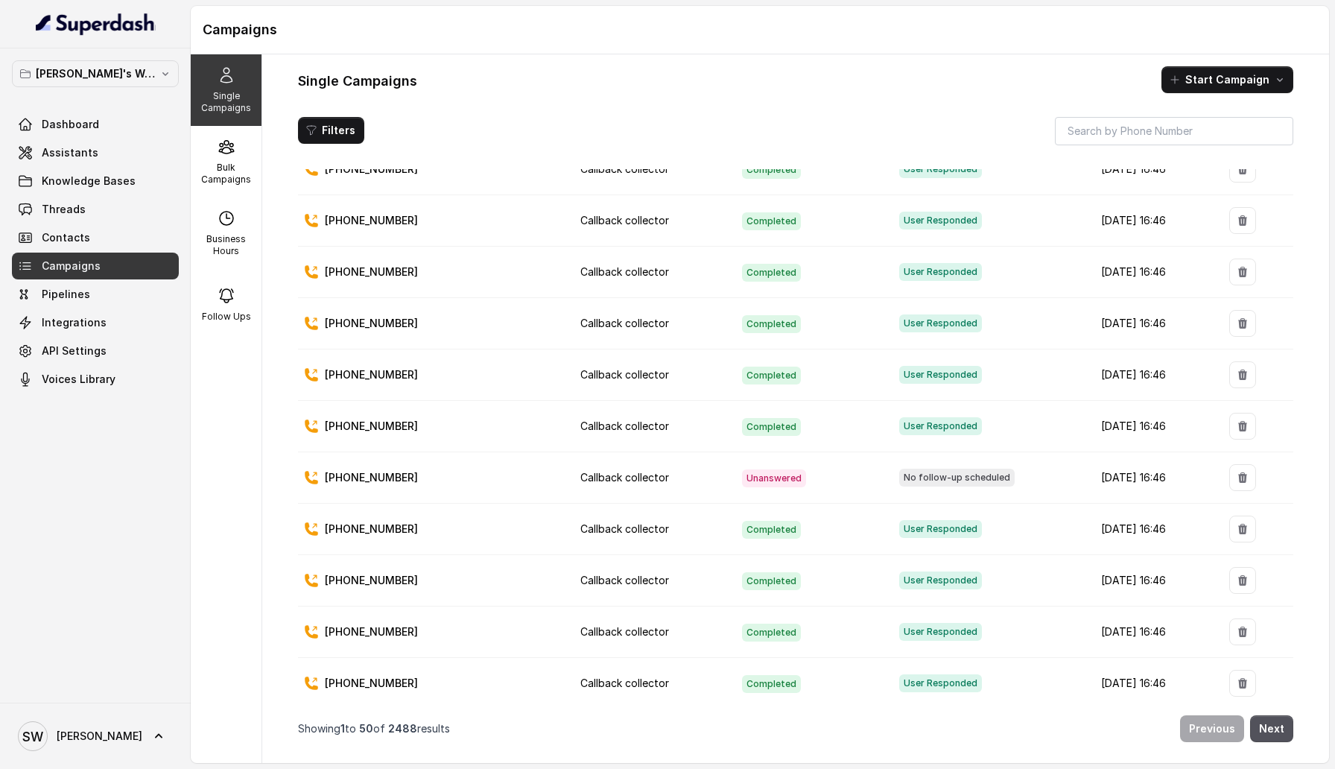
scroll to position [2070, 0]
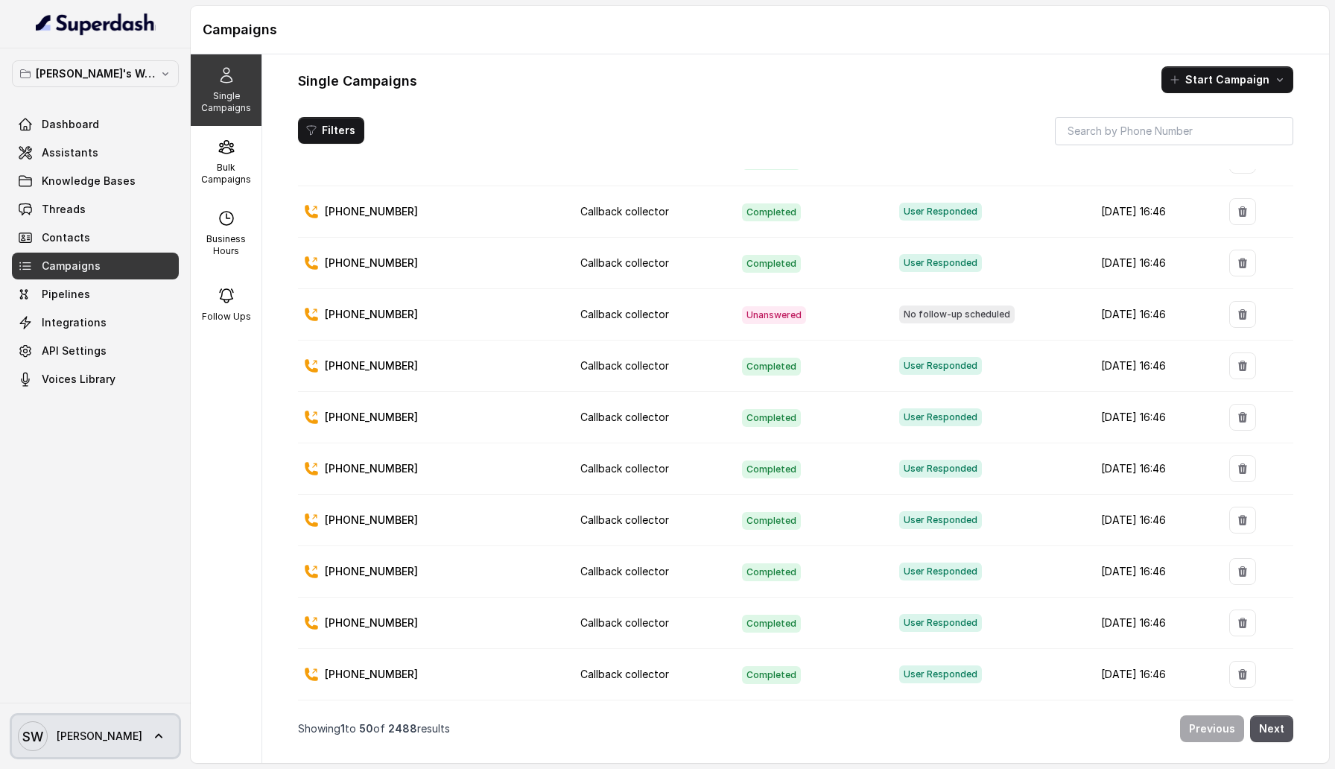
click at [124, 409] on link "SW Shreyas" at bounding box center [95, 736] width 167 height 42
click at [130, 409] on div "Logout" at bounding box center [94, 693] width 127 height 18
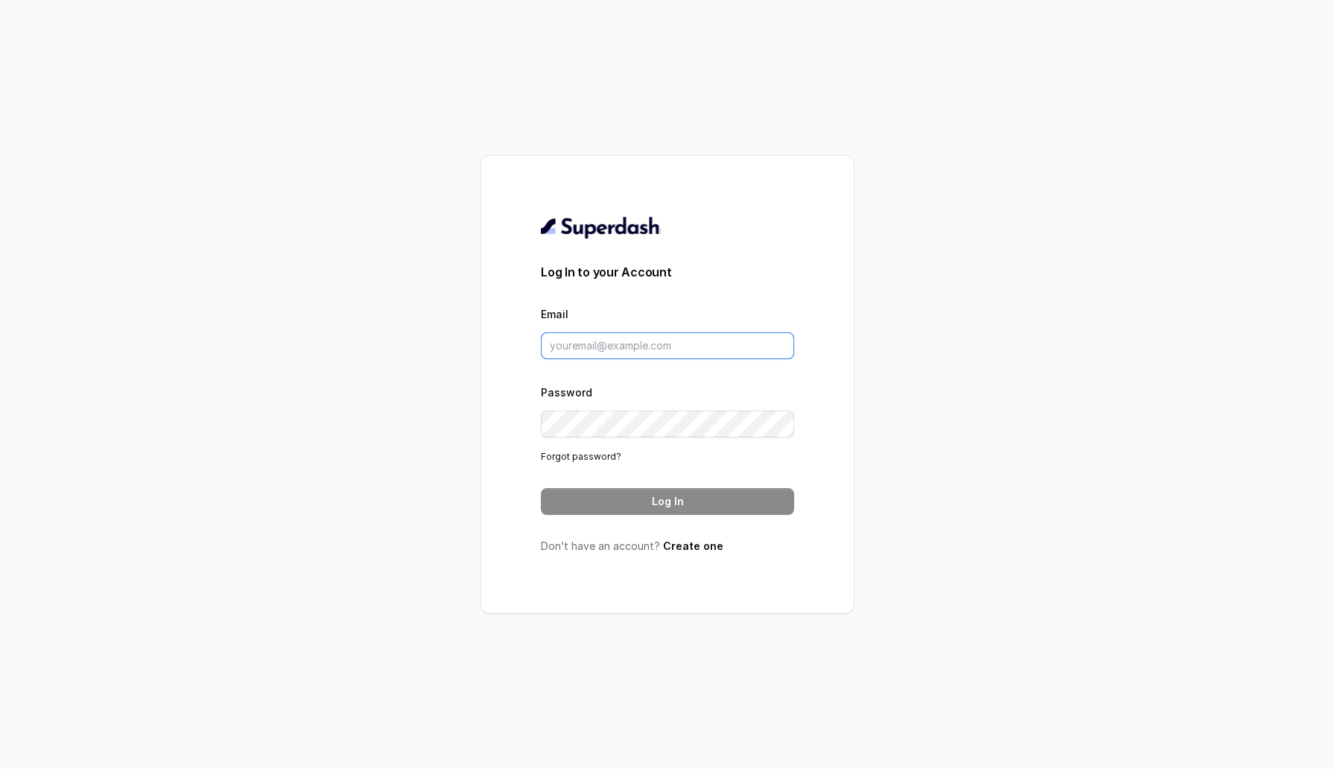
click at [636, 341] on input "Email" at bounding box center [667, 345] width 253 height 27
type input "sherin@trysuperdash.com"
click at [662, 409] on button "Log In" at bounding box center [667, 501] width 253 height 27
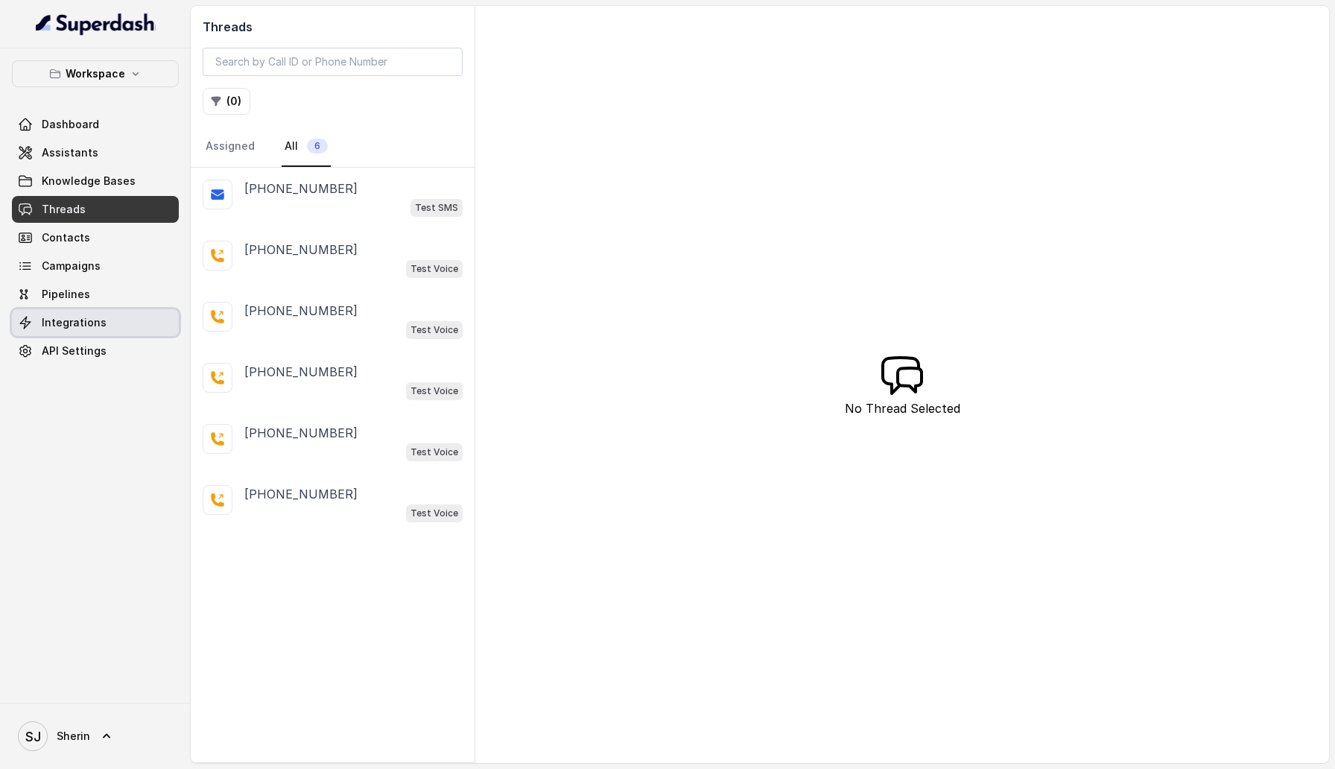
click at [87, 335] on link "Integrations" at bounding box center [95, 322] width 167 height 27
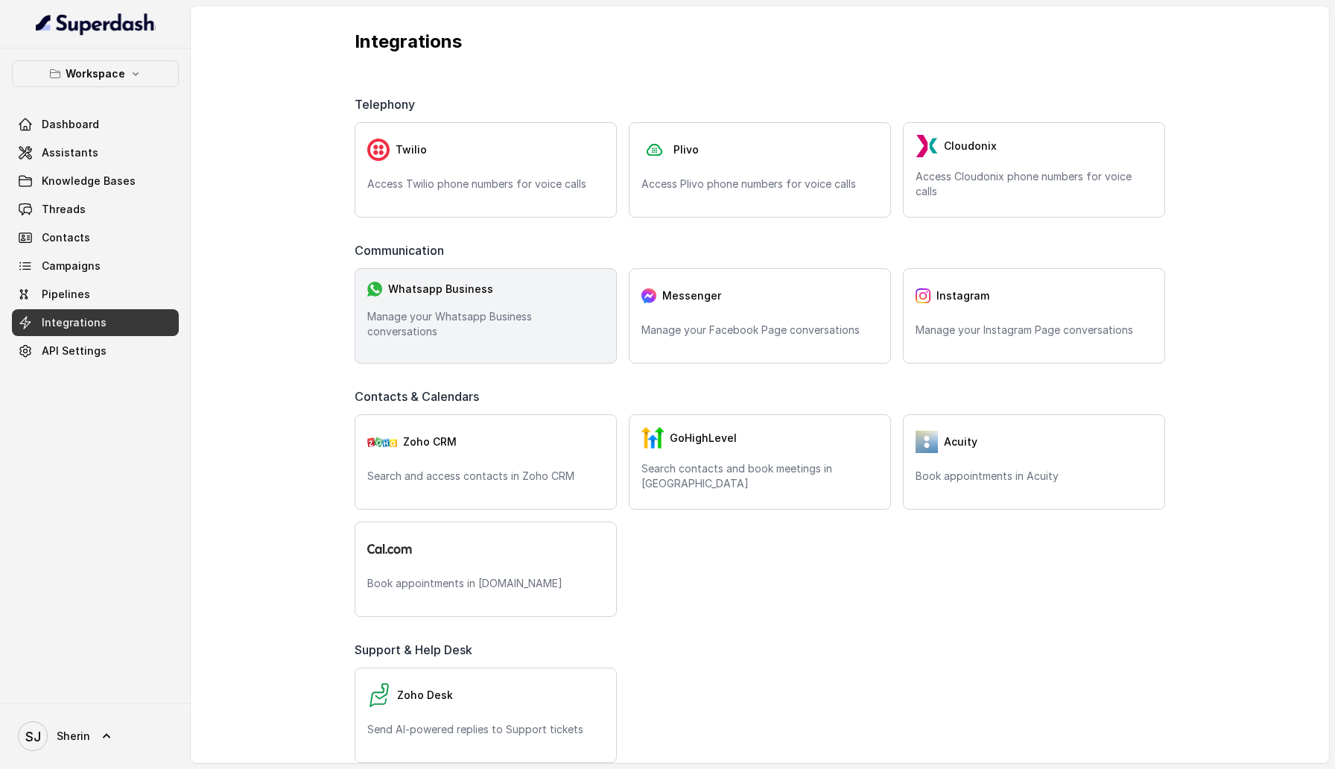
click at [544, 324] on p "Manage your Whatsapp Business conversations" at bounding box center [485, 324] width 237 height 30
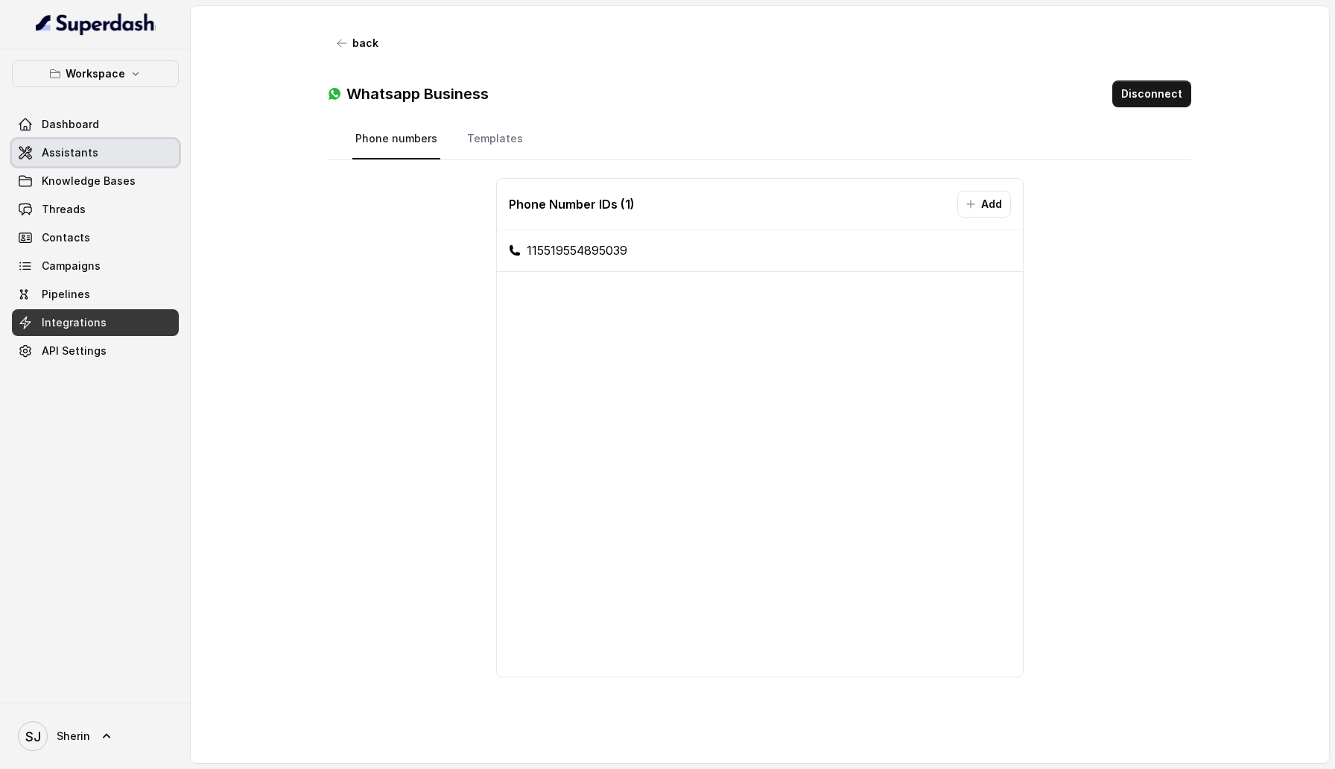
click at [51, 162] on link "Assistants" at bounding box center [95, 152] width 167 height 27
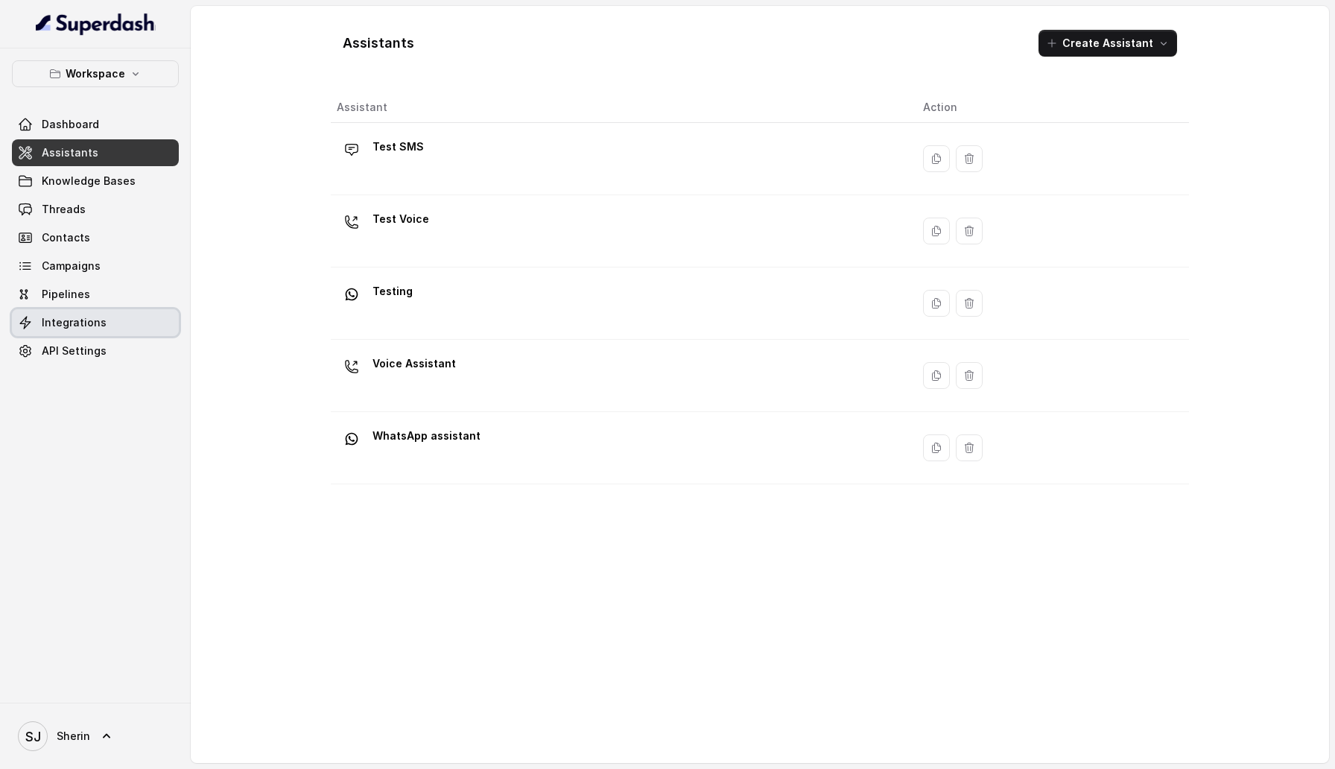
click at [77, 324] on span "Integrations" at bounding box center [74, 322] width 65 height 15
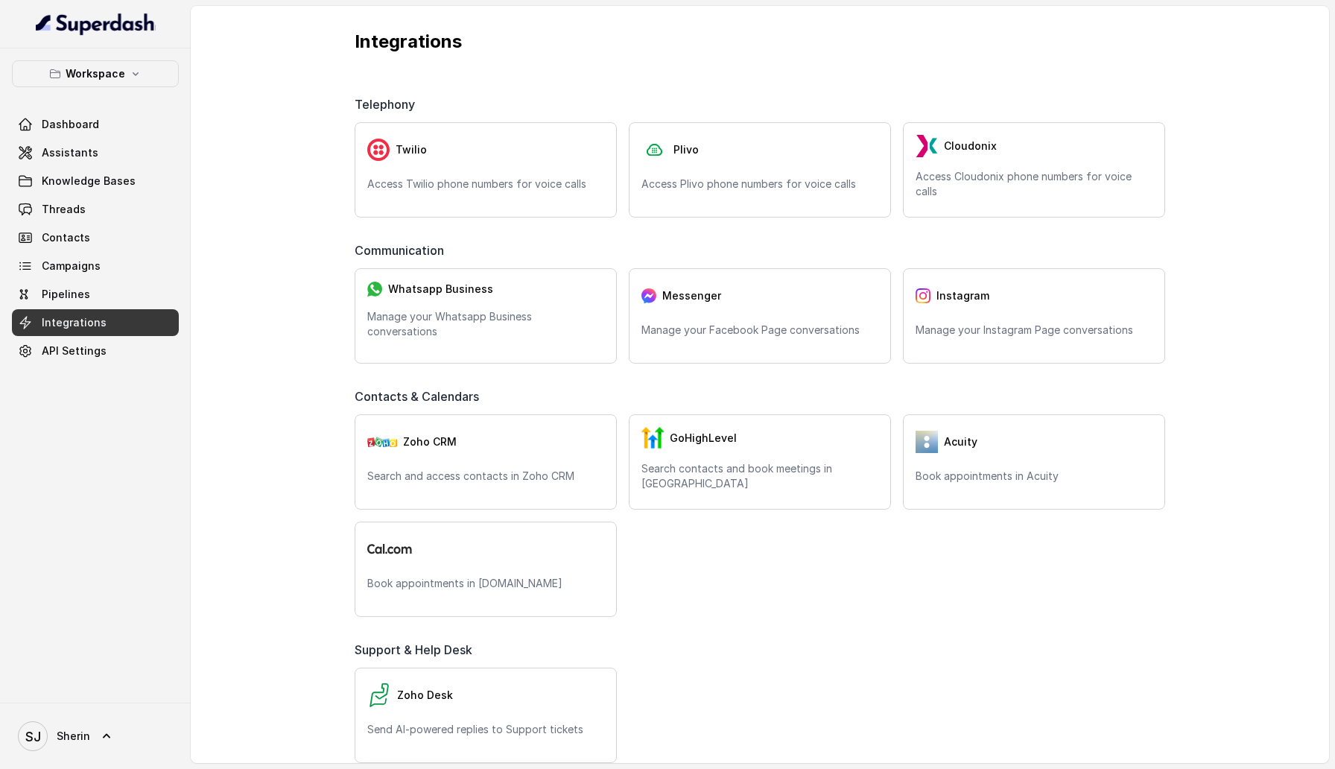
click at [463, 367] on div "Telephony Twilio Access Twilio phone numbers for voice calls Plivo Access Plivo…" at bounding box center [760, 564] width 858 height 984
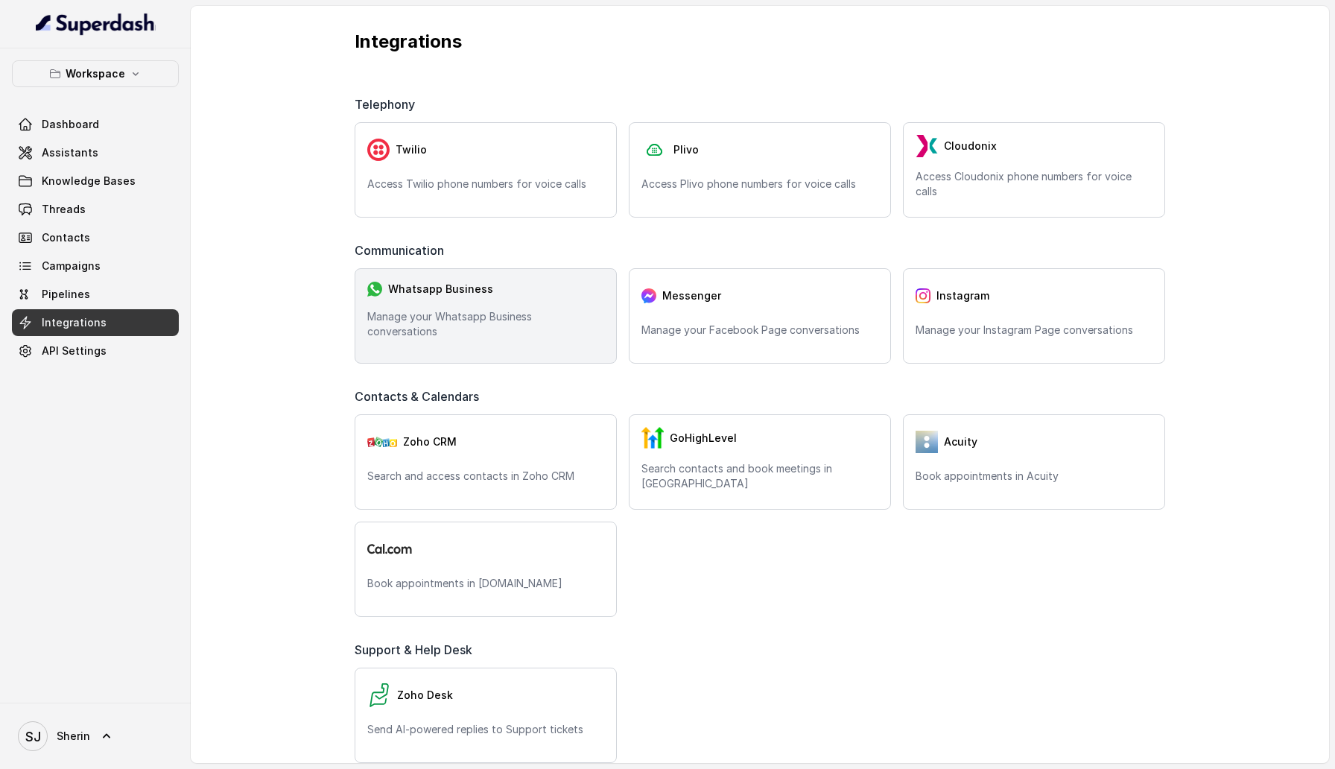
click at [466, 342] on div "Whatsapp Business Manage your Whatsapp Business conversations" at bounding box center [486, 315] width 262 height 95
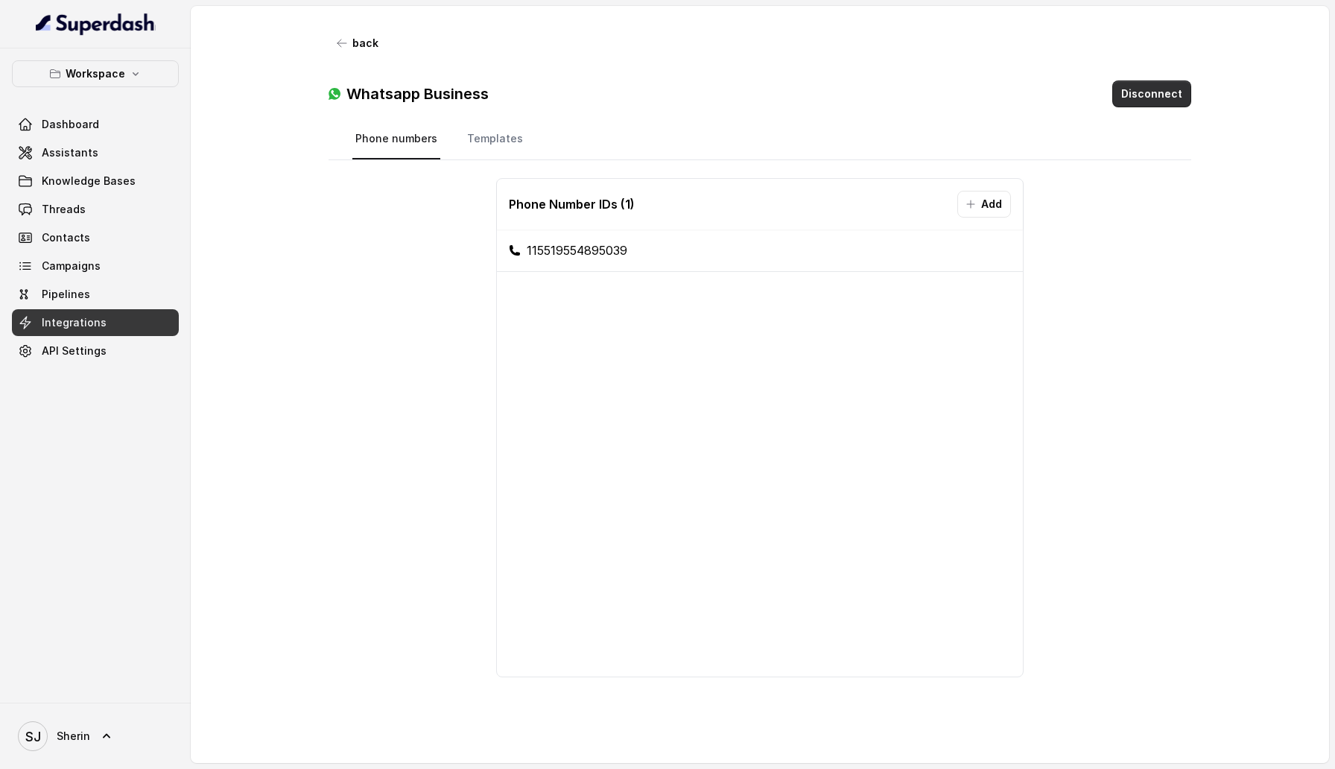
click at [1129, 101] on button "Disconnect" at bounding box center [1151, 93] width 79 height 27
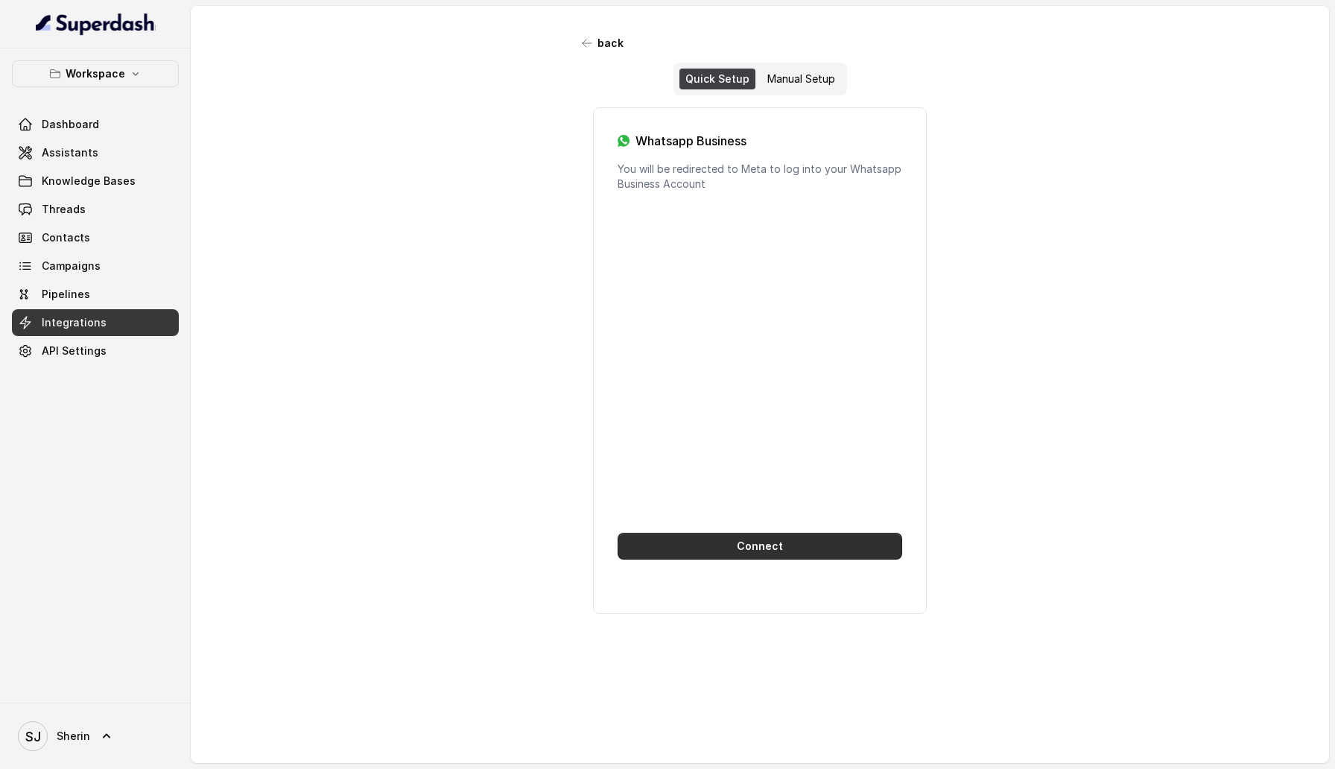
click at [713, 564] on div "Whatsapp Business You will be redirected to Meta to log into your Whatsapp Busi…" at bounding box center [760, 360] width 334 height 507
click at [713, 536] on button "Connect" at bounding box center [760, 546] width 285 height 27
